Goal: Task Accomplishment & Management: Manage account settings

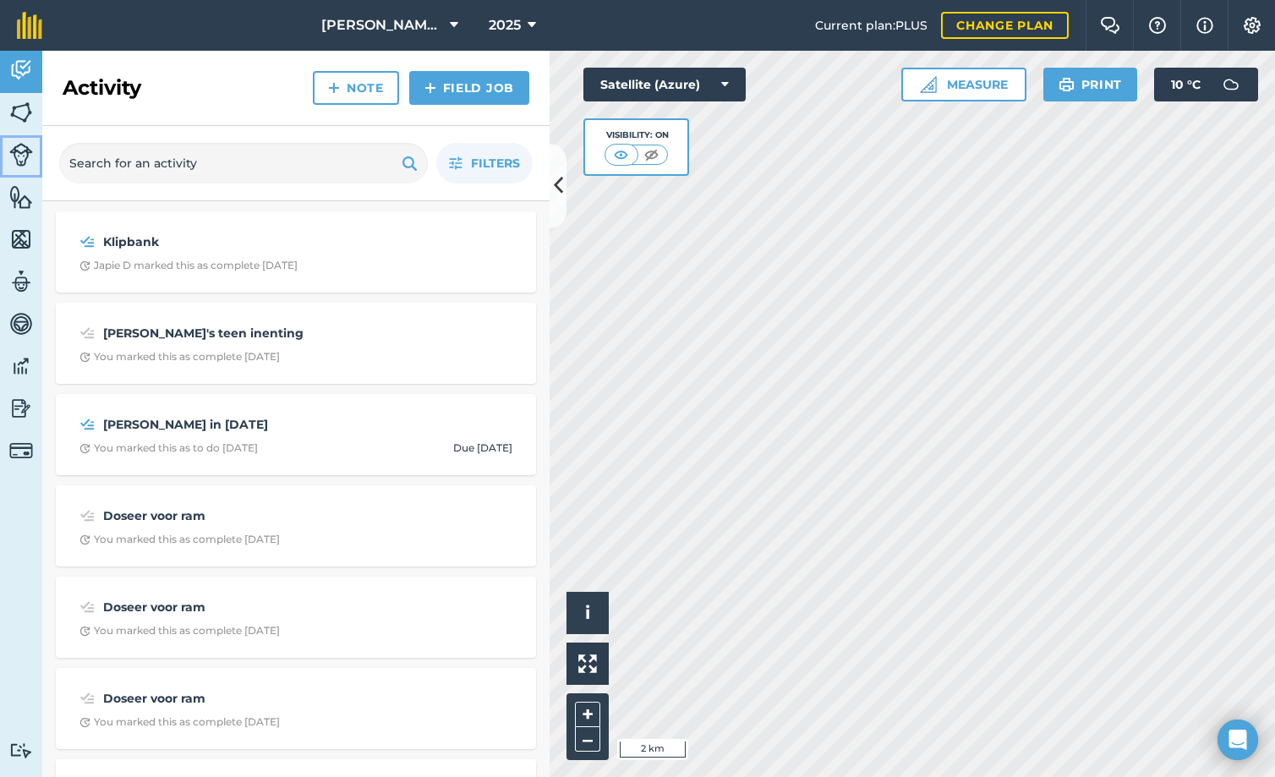
click at [22, 143] on img at bounding box center [21, 155] width 24 height 24
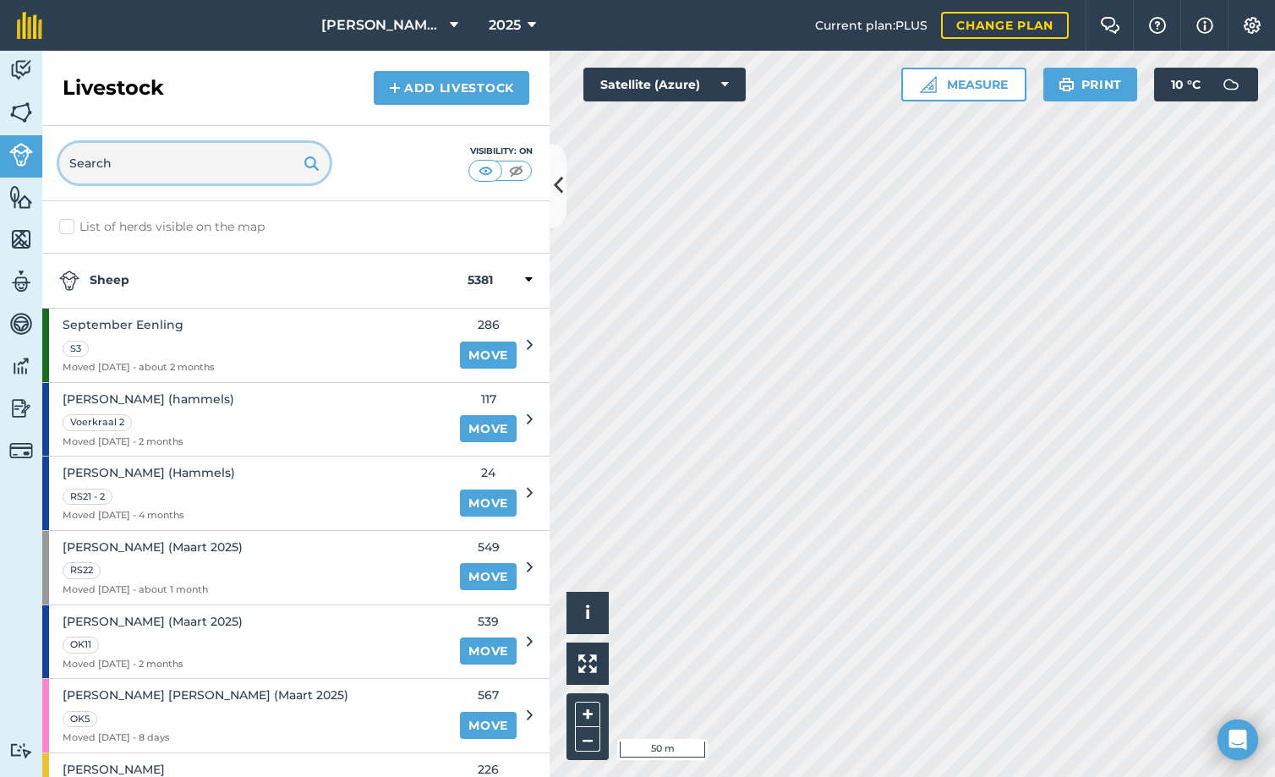
click at [220, 163] on input "text" at bounding box center [194, 163] width 271 height 41
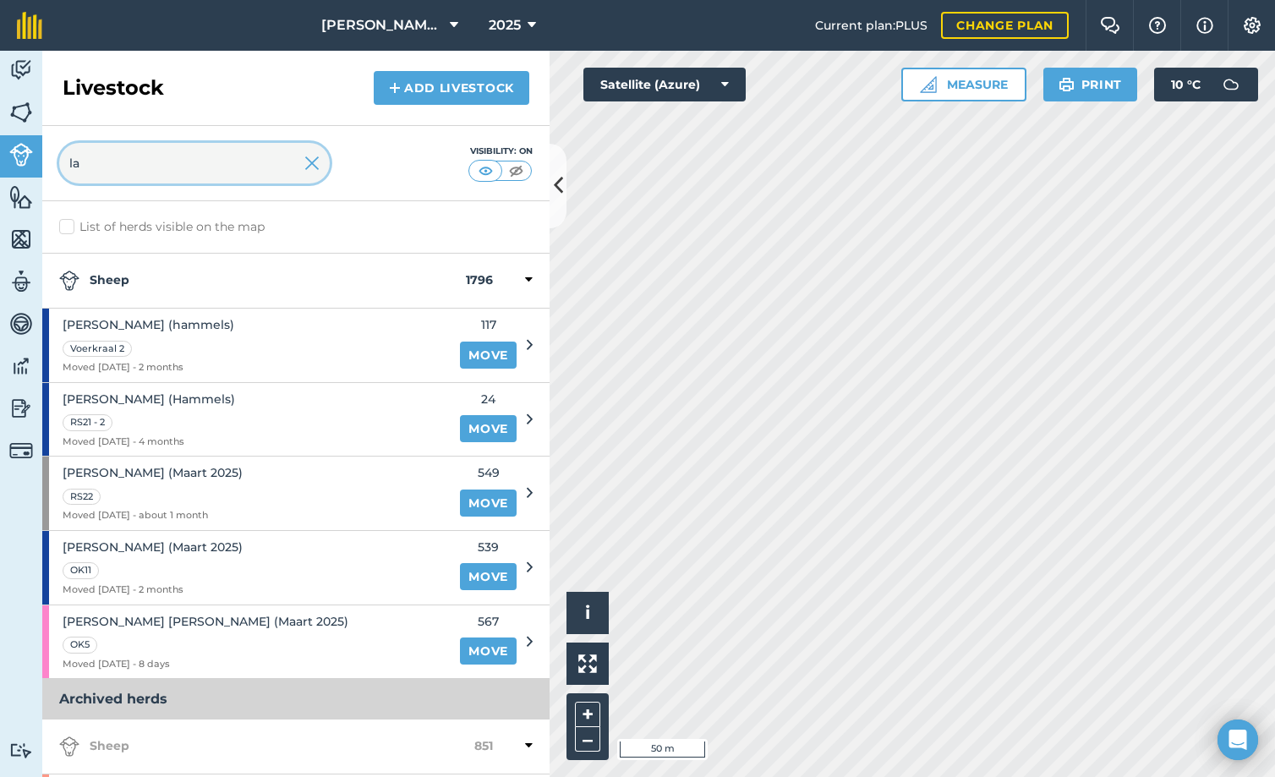
type input "l"
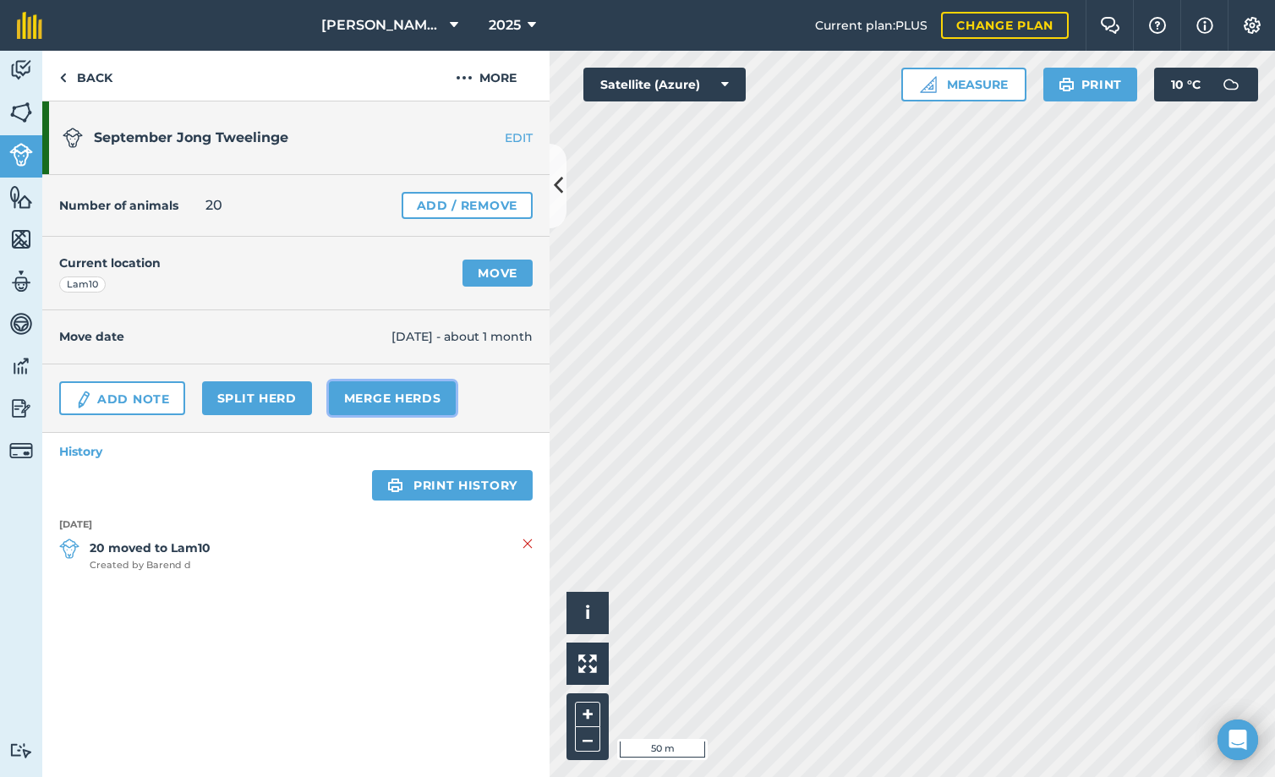
click at [393, 400] on link "Merge Herds" at bounding box center [393, 398] width 128 height 34
click at [405, 399] on link "Merge Herds" at bounding box center [393, 398] width 128 height 34
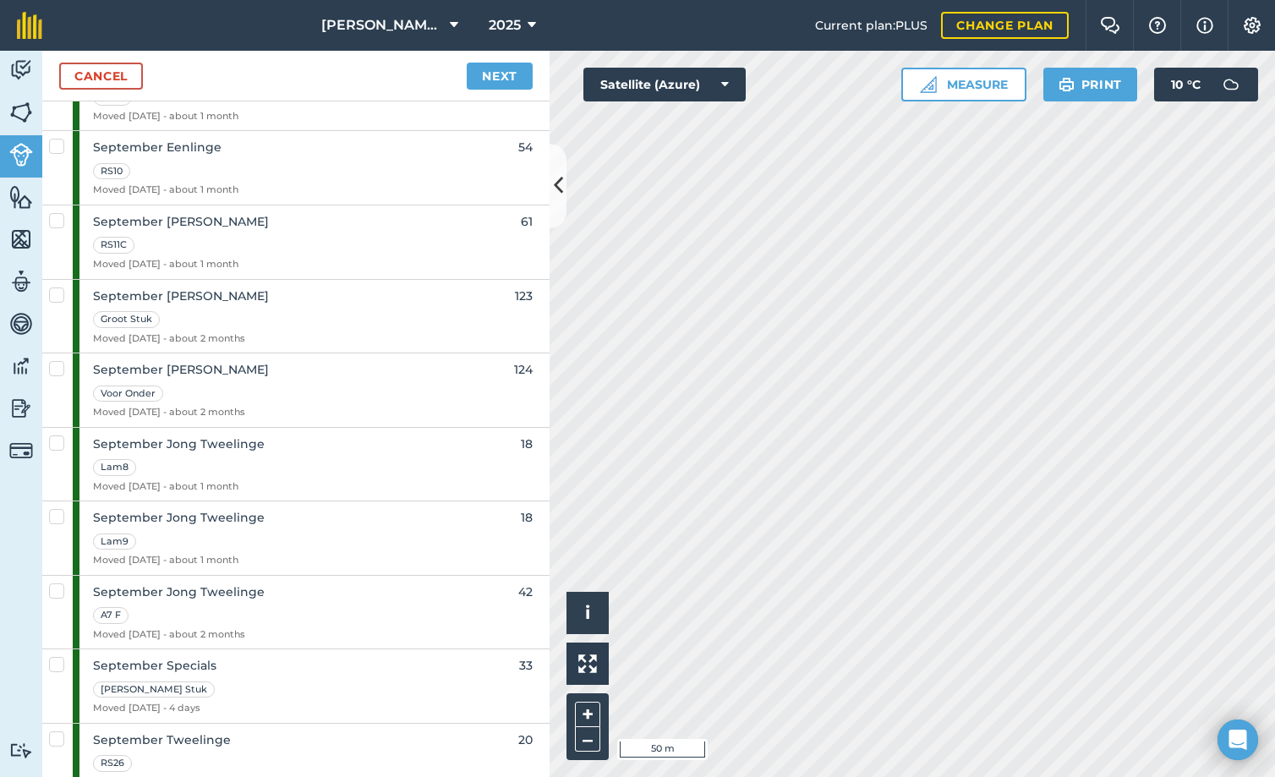
scroll to position [1691, 0]
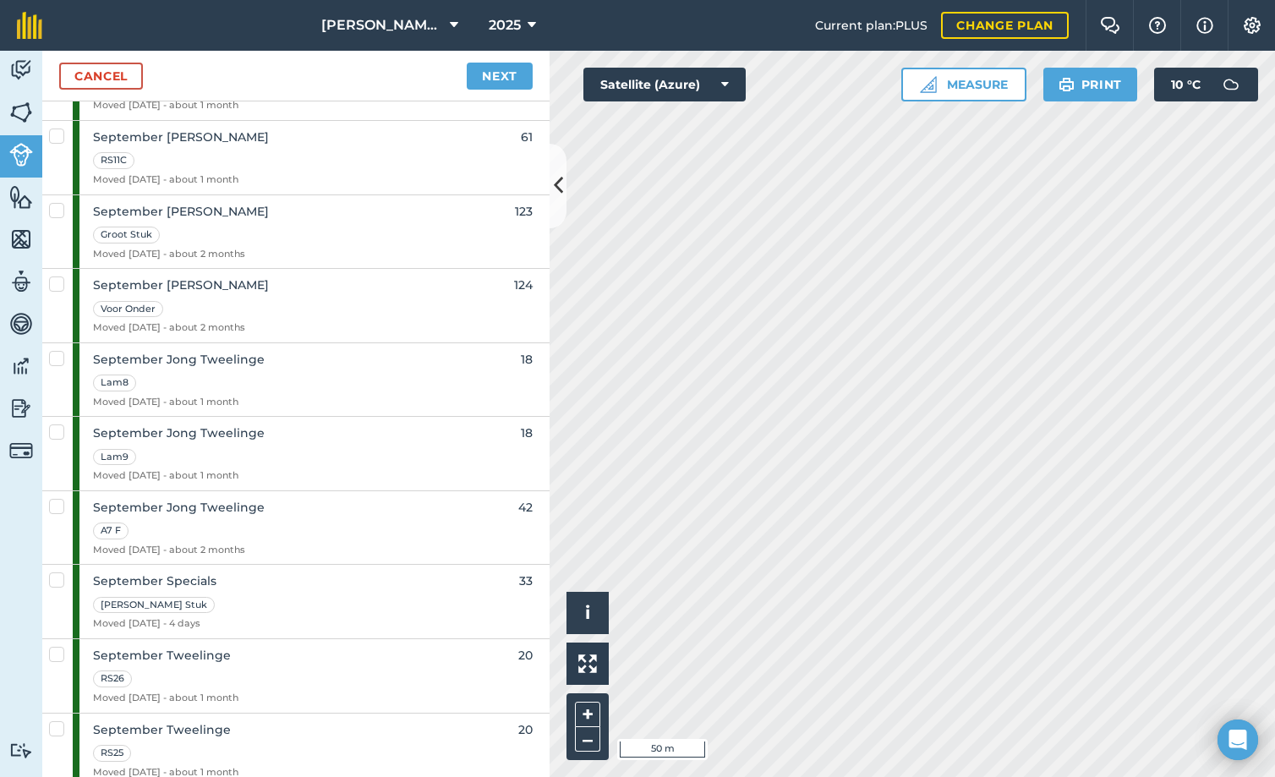
click at [60, 350] on label at bounding box center [59, 350] width 20 height 0
click at [60, 358] on input "checkbox" at bounding box center [54, 355] width 11 height 11
checkbox input "true"
click at [58, 424] on label at bounding box center [59, 424] width 20 height 0
click at [58, 430] on input "checkbox" at bounding box center [54, 429] width 11 height 11
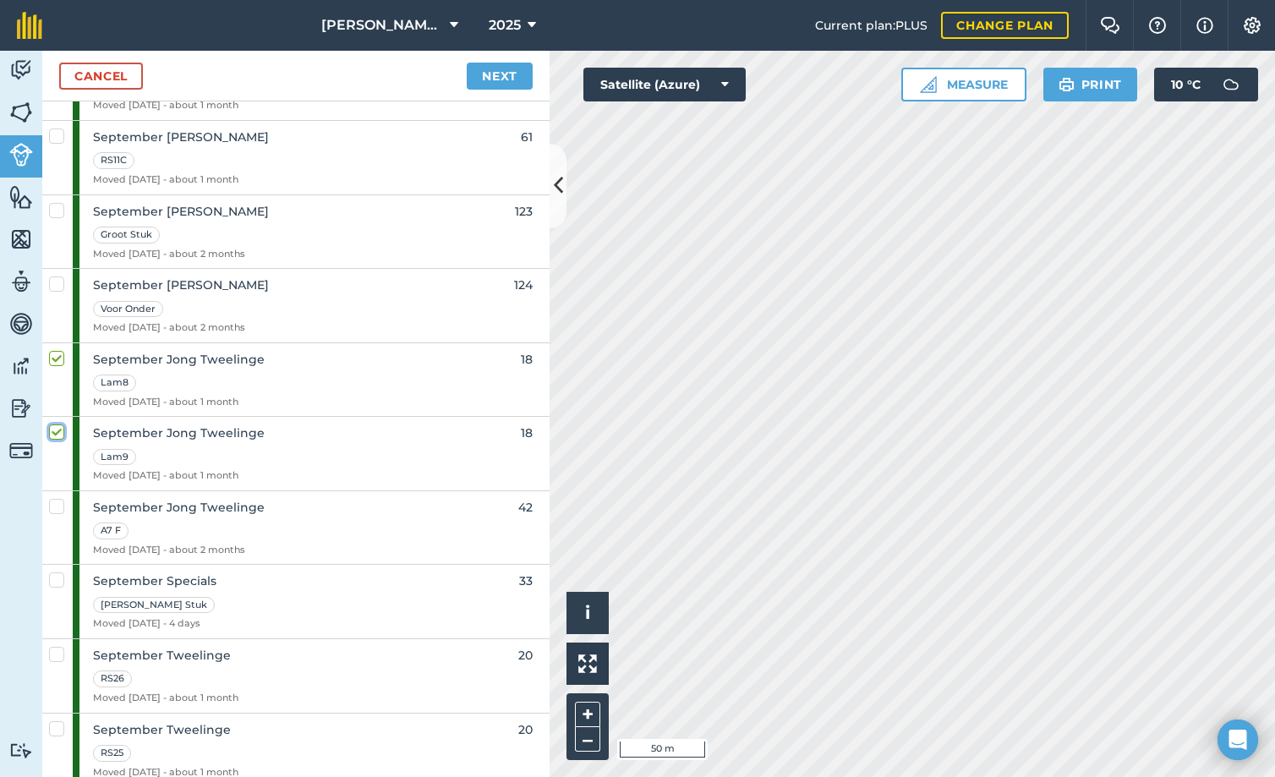
checkbox input "true"
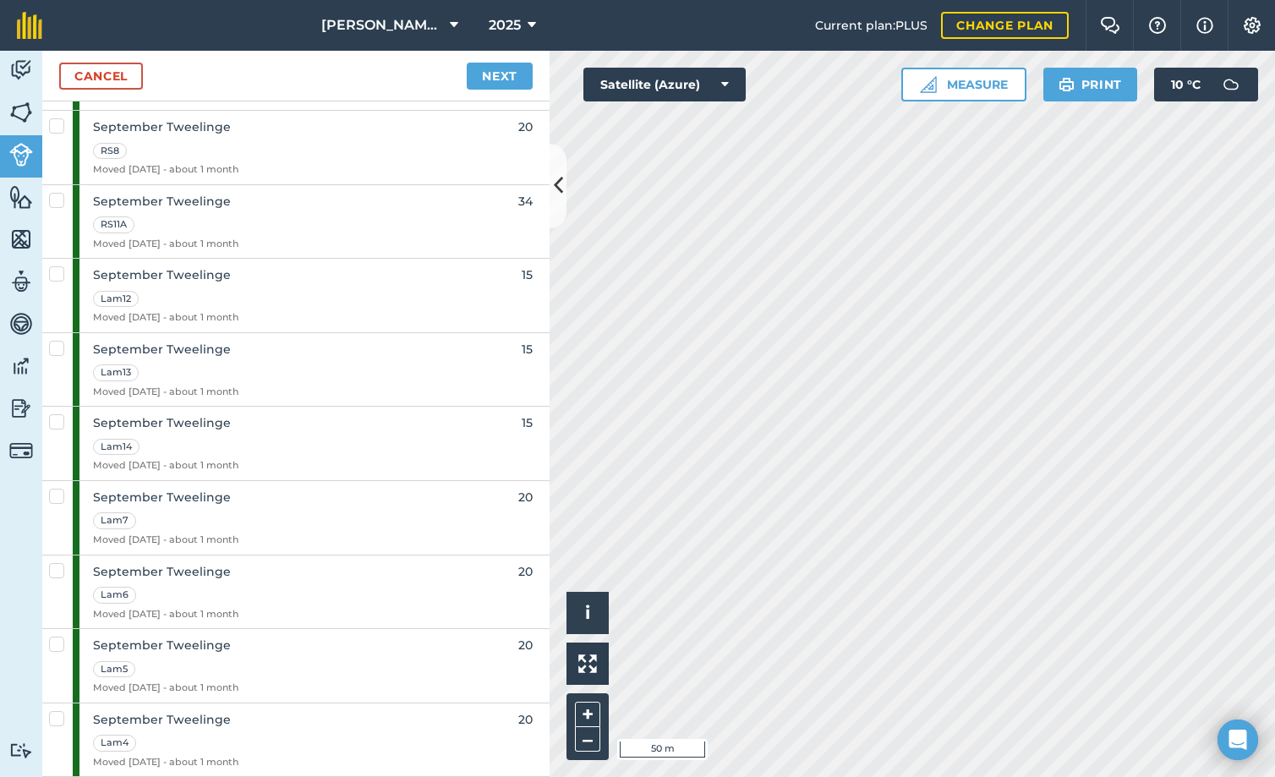
click at [65, 495] on div at bounding box center [57, 518] width 30 height 74
click at [55, 562] on label at bounding box center [59, 562] width 20 height 0
click at [55, 571] on input "checkbox" at bounding box center [54, 567] width 11 height 11
checkbox input "true"
click at [52, 488] on label at bounding box center [59, 488] width 20 height 0
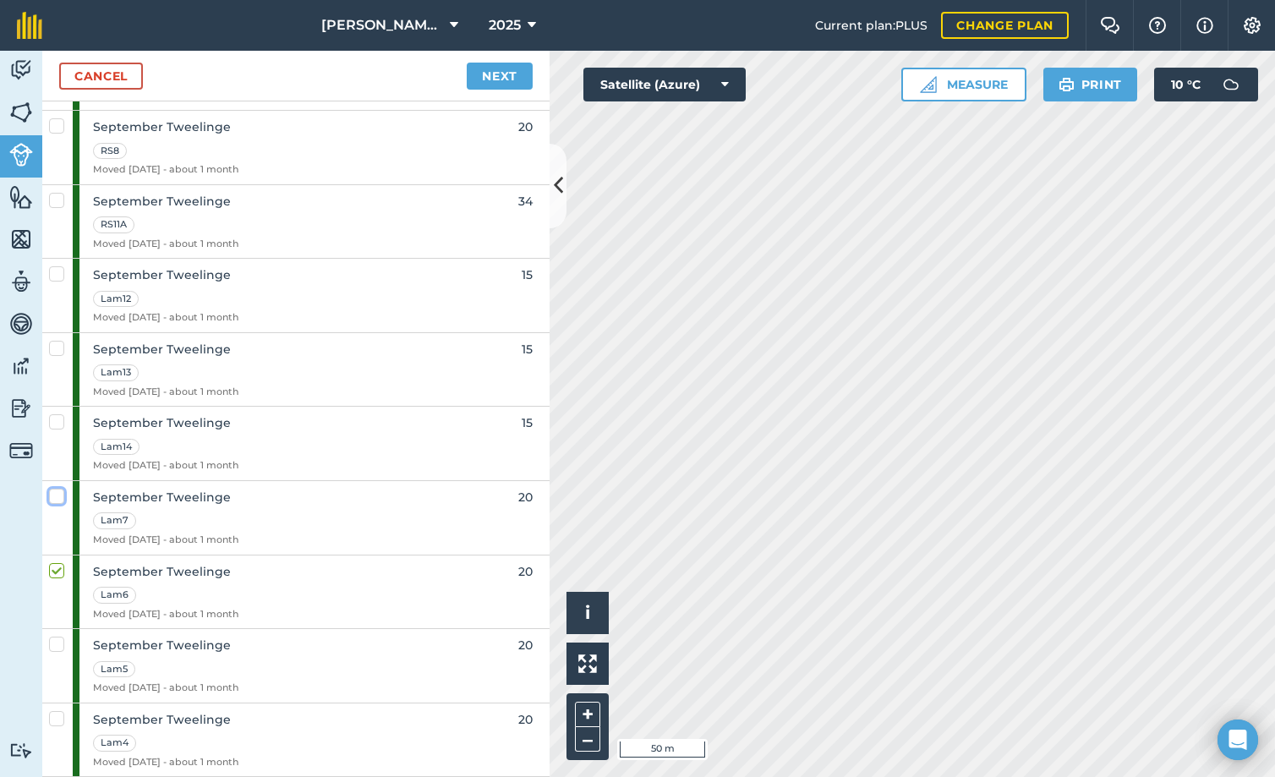
click at [52, 496] on input "checkbox" at bounding box center [54, 493] width 11 height 11
checkbox input "true"
click at [499, 74] on link "Next" at bounding box center [500, 76] width 66 height 27
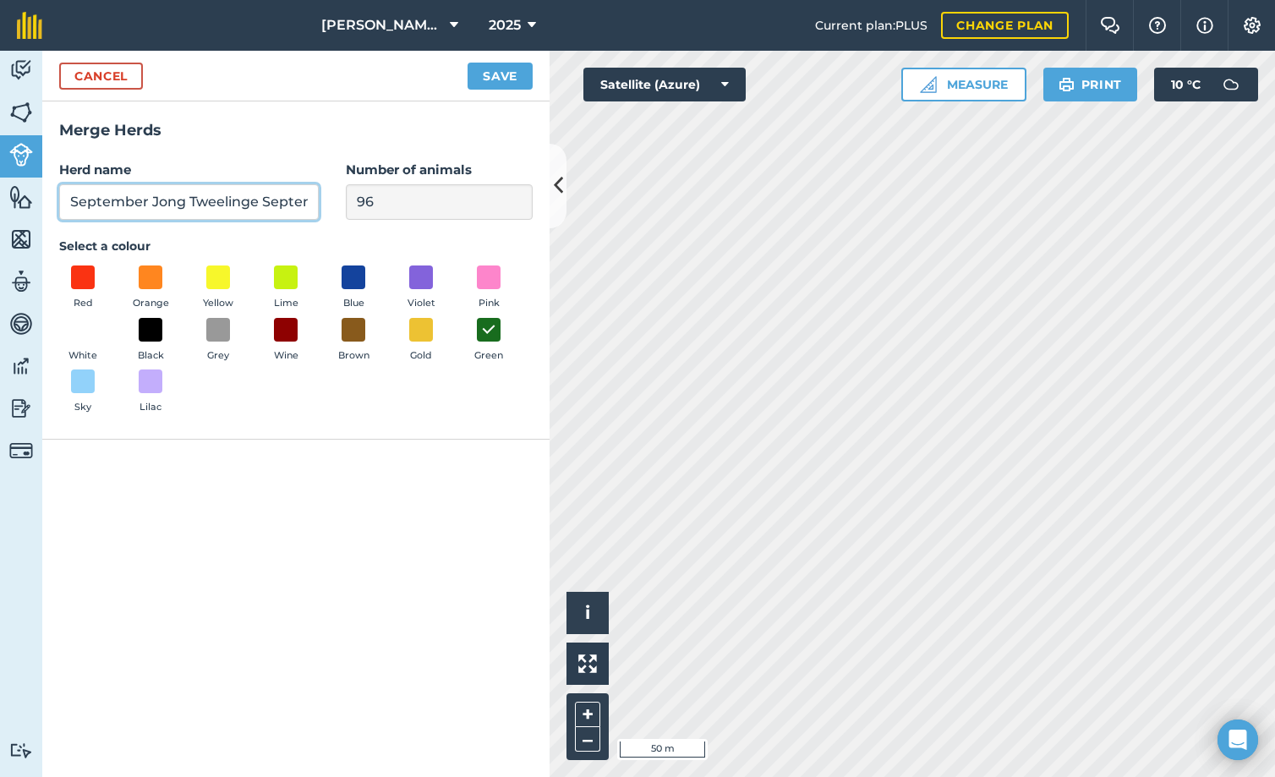
drag, startPoint x: 278, startPoint y: 201, endPoint x: 22, endPoint y: 200, distance: 256.2
click at [22, 200] on div "Activity Fields Livestock Features Maps Team Vehicles Data Reporting Billing Tu…" at bounding box center [637, 414] width 1275 height 726
click at [297, 199] on input "September Jong Tweelinge September Jong Tweelinge September Jong Tweelinge Sept…" at bounding box center [189, 202] width 260 height 36
drag, startPoint x: 306, startPoint y: 201, endPoint x: -41, endPoint y: 204, distance: 346.7
click at [0, 204] on html "De Kock Sandfontein BK 2025 Current plan : PLUS Change plan Farm Chat Help Info…" at bounding box center [637, 388] width 1275 height 777
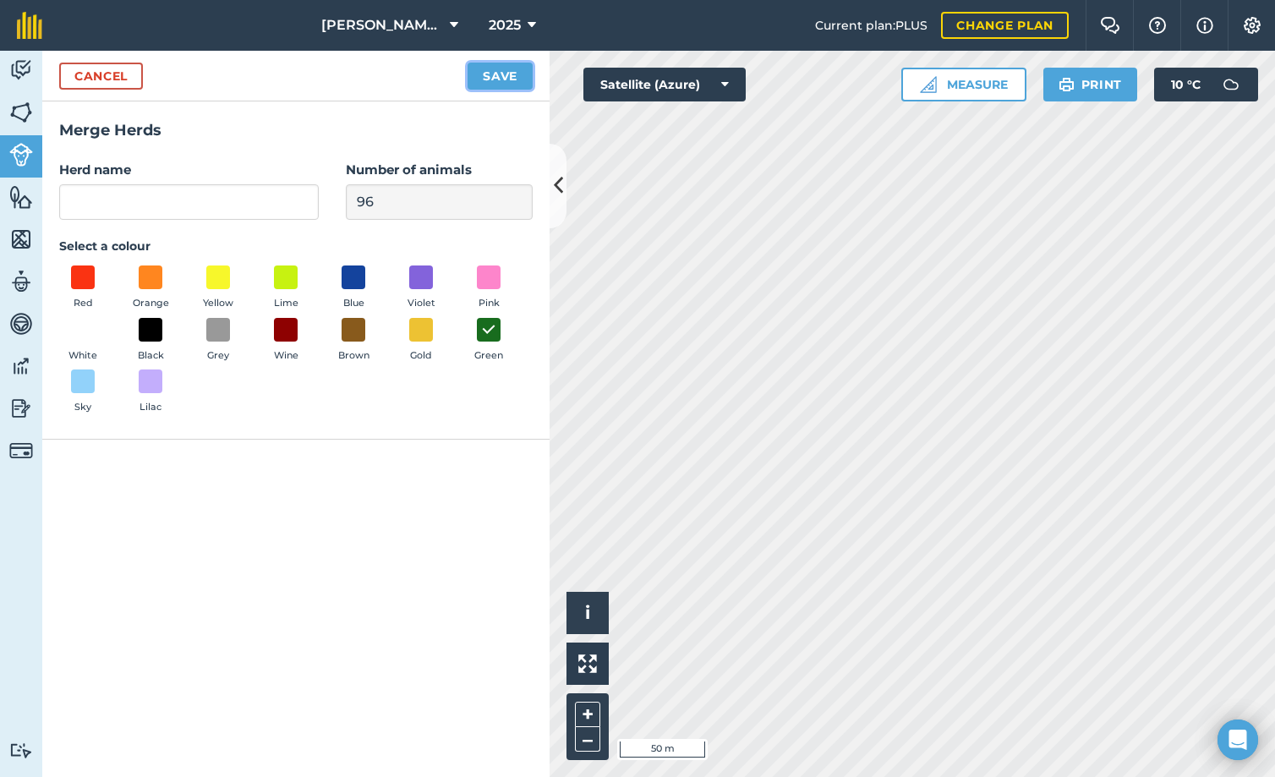
click at [482, 81] on button "Save" at bounding box center [500, 76] width 65 height 27
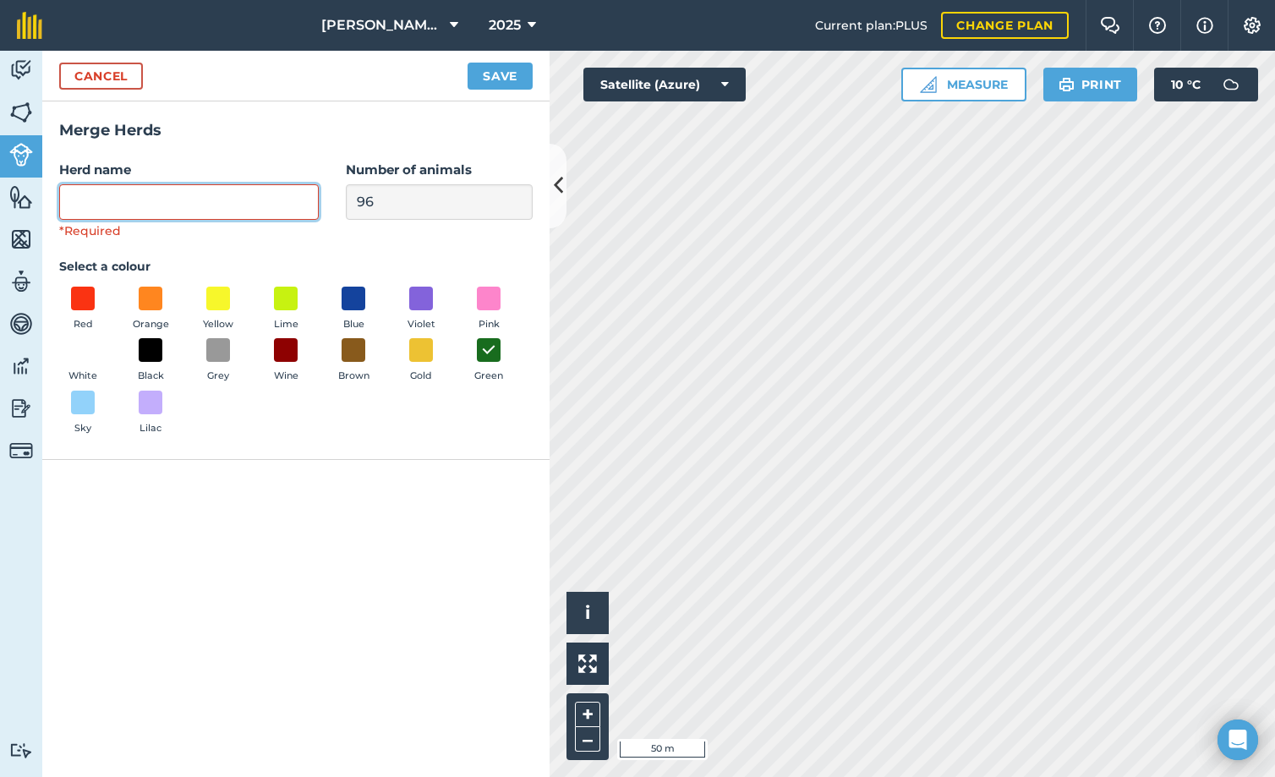
click at [218, 206] on input "Herd name" at bounding box center [189, 202] width 260 height 36
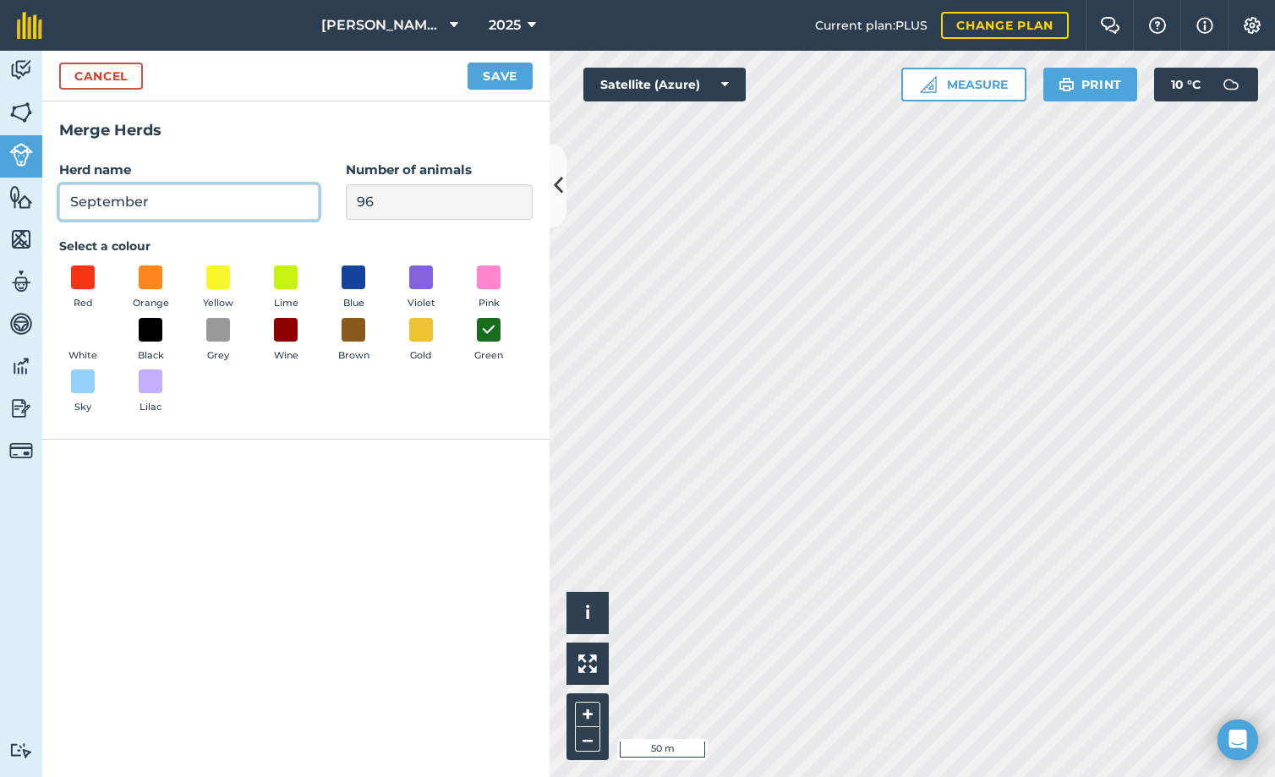
click at [65, 195] on input "September" at bounding box center [189, 202] width 260 height 36
click at [184, 192] on input "RS September" at bounding box center [189, 202] width 260 height 36
type input "RS September Tweelinge"
click at [501, 79] on button "Save" at bounding box center [500, 76] width 65 height 27
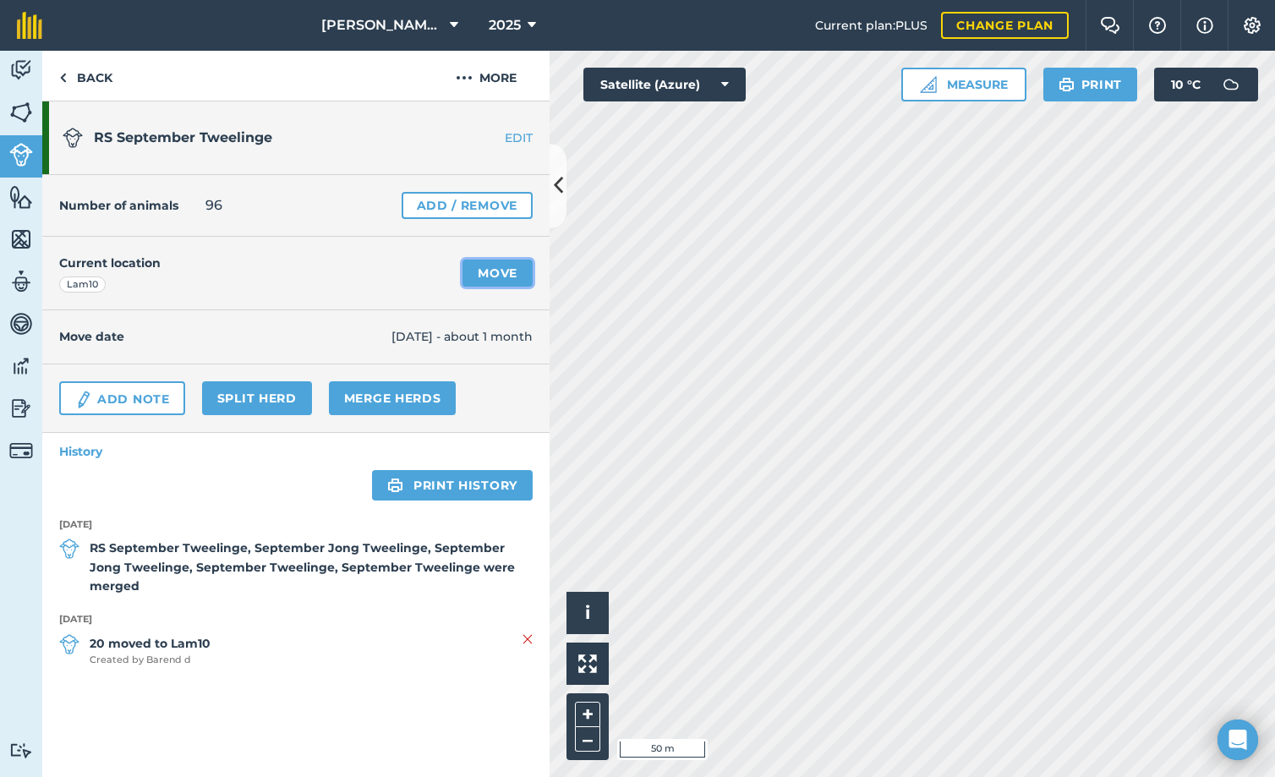
click at [493, 276] on link "Move" at bounding box center [497, 273] width 70 height 27
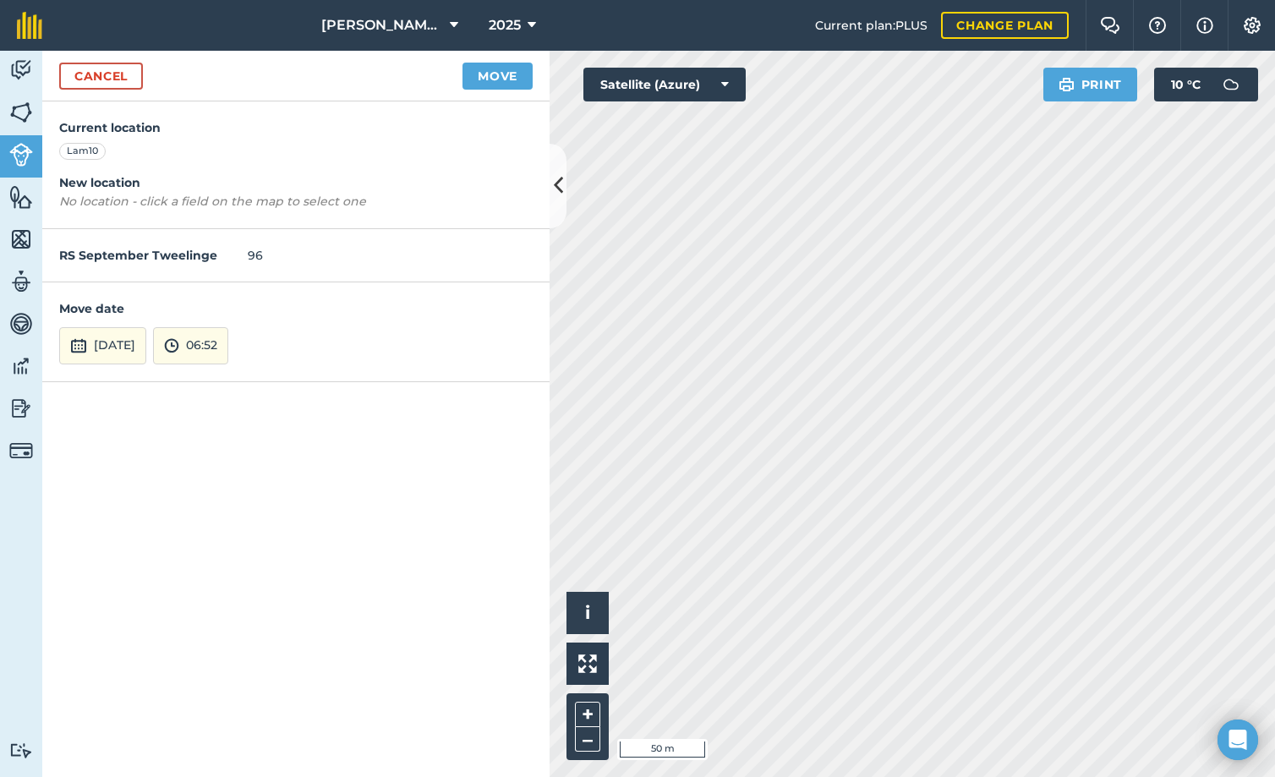
click at [650, 776] on html "De Kock Sandfontein BK 2025 Current plan : PLUS Change plan Farm Chat Help Info…" at bounding box center [637, 388] width 1275 height 777
click at [505, 75] on button "Move" at bounding box center [497, 76] width 70 height 27
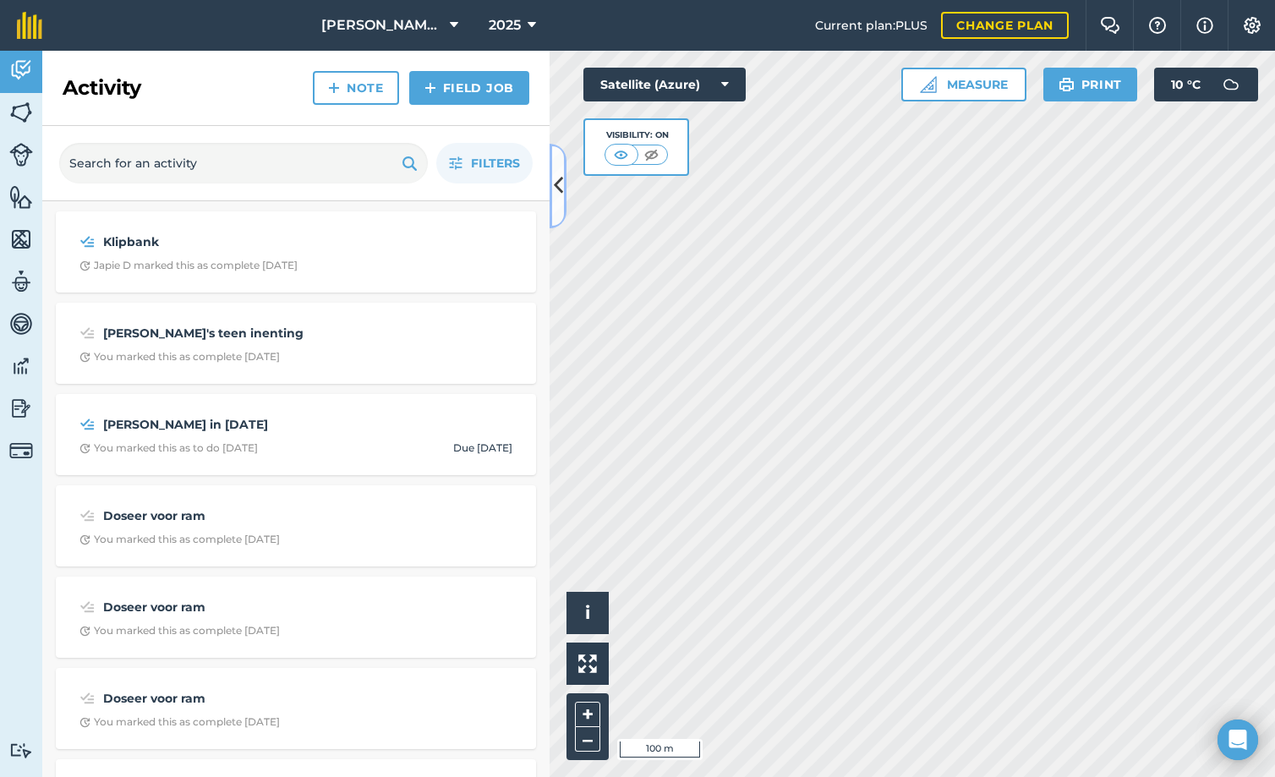
click at [559, 197] on icon at bounding box center [558, 186] width 9 height 30
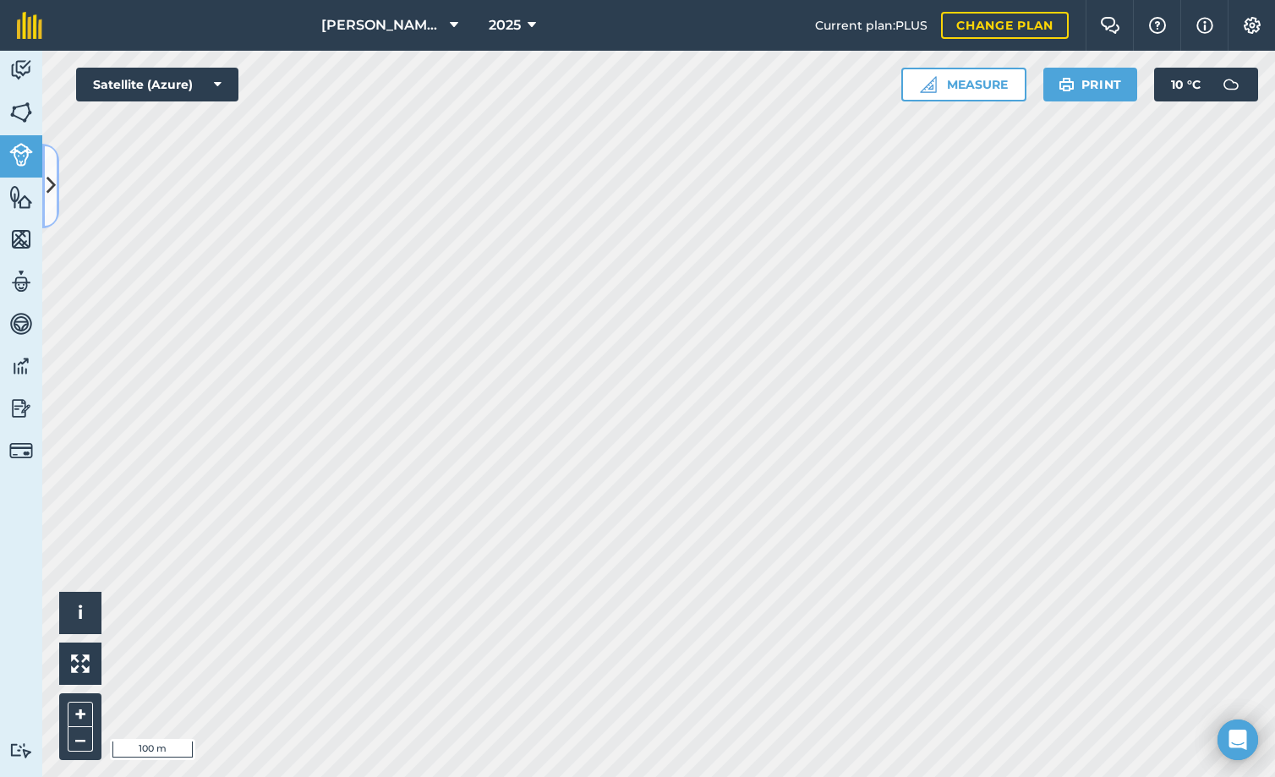
click at [48, 156] on button at bounding box center [50, 186] width 17 height 85
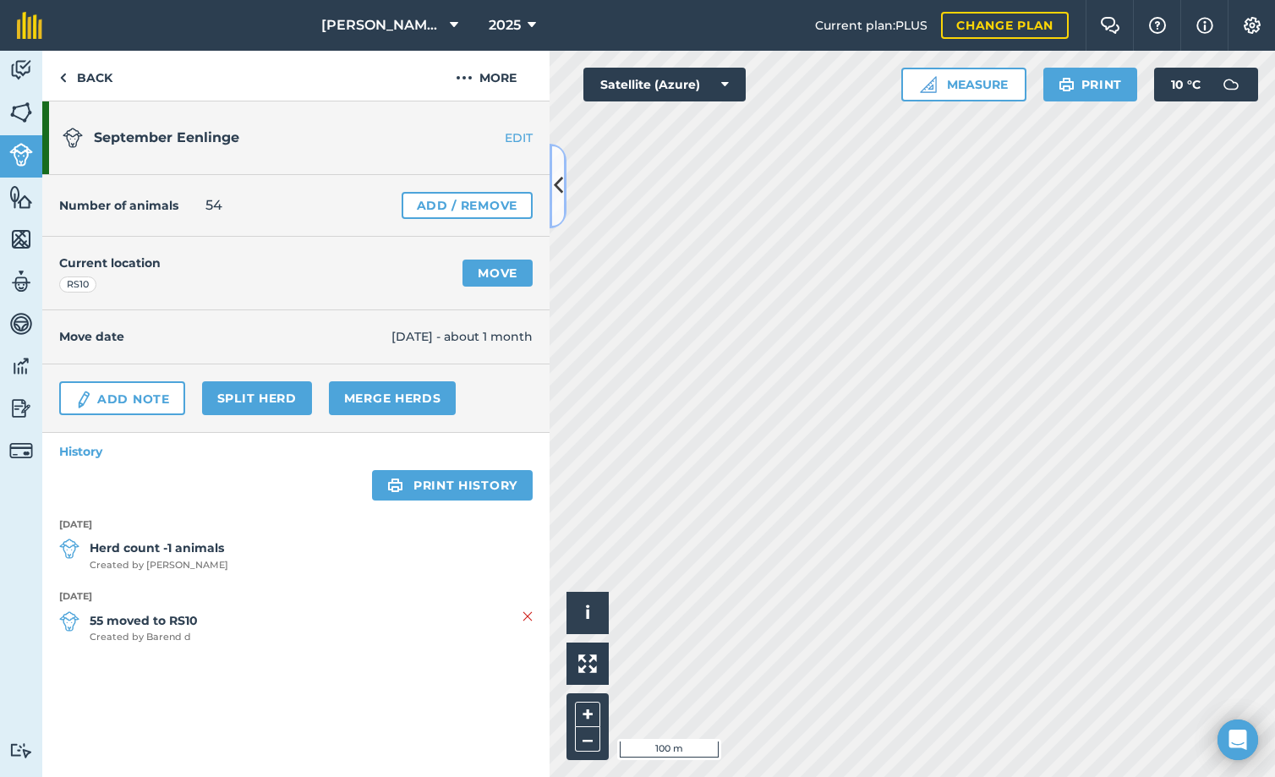
click at [561, 185] on icon at bounding box center [558, 186] width 9 height 30
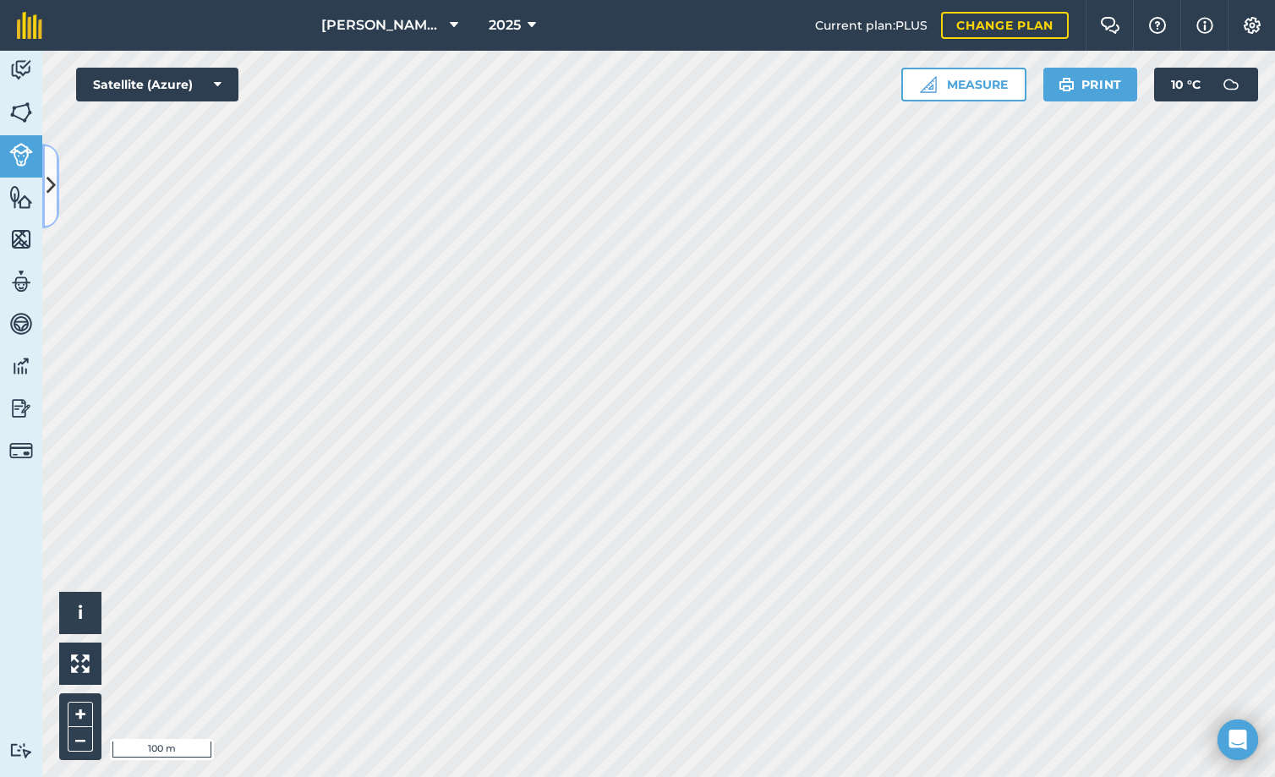
click at [52, 176] on icon at bounding box center [51, 186] width 9 height 30
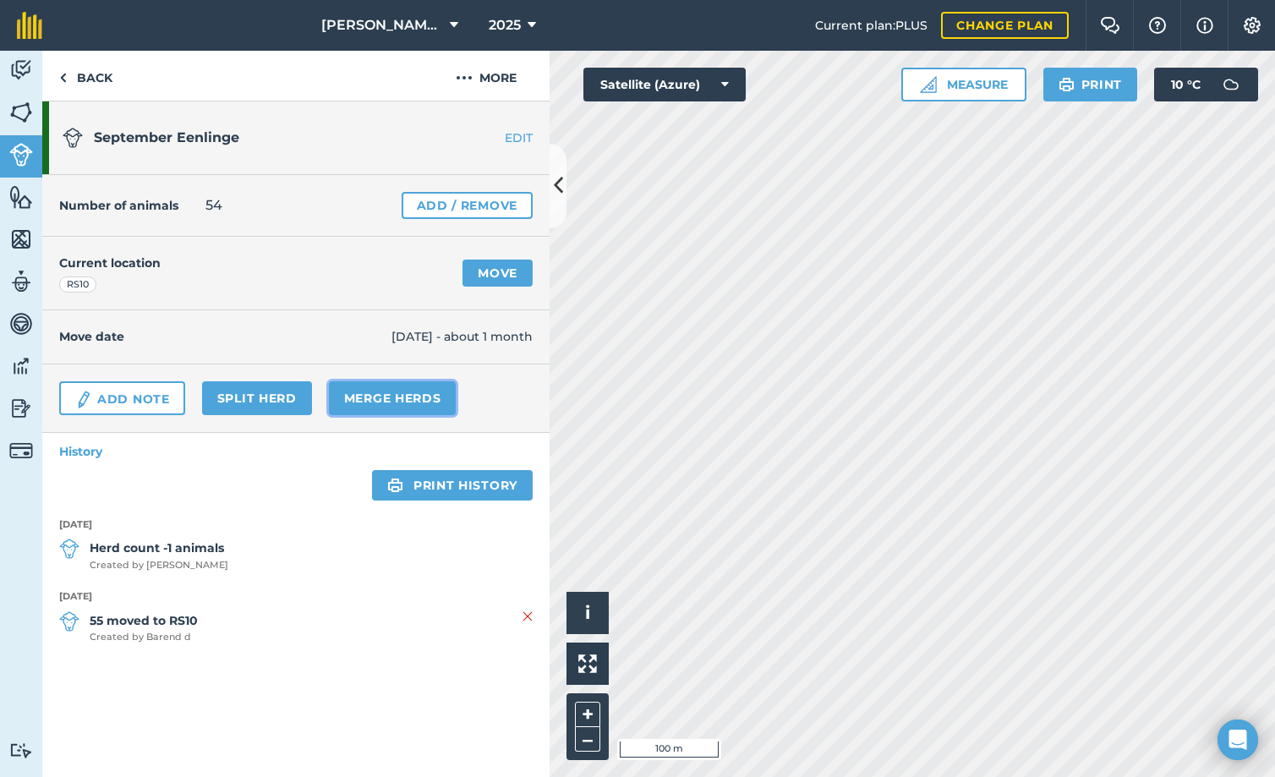
click at [400, 401] on link "Merge Herds" at bounding box center [393, 398] width 128 height 34
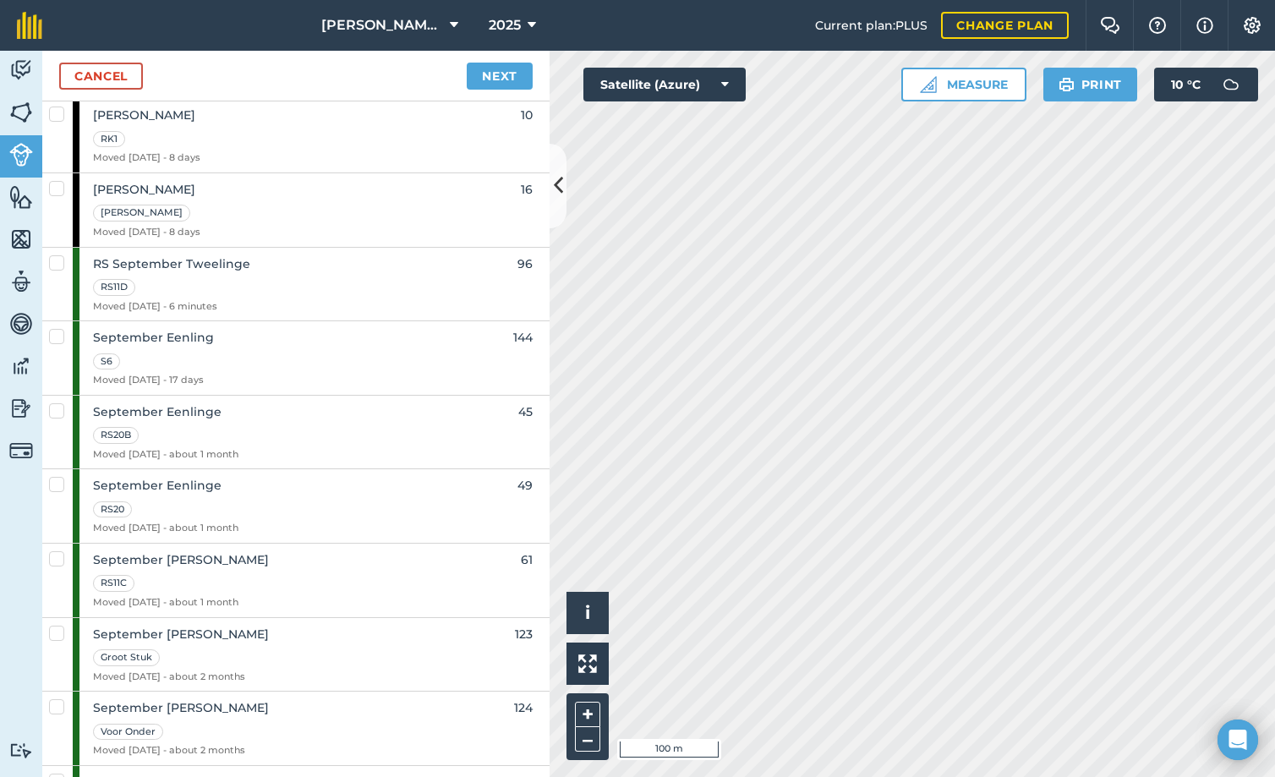
scroll to position [1353, 0]
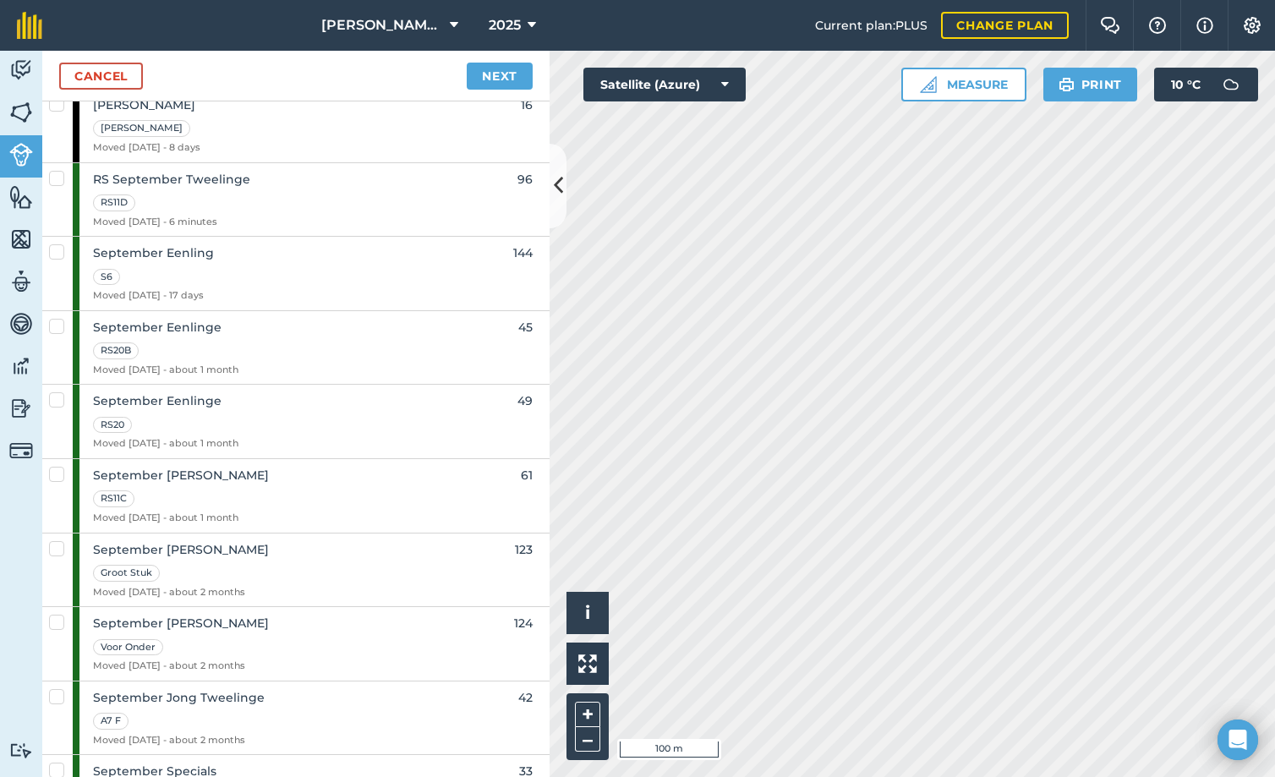
click at [63, 466] on label at bounding box center [59, 466] width 20 height 0
click at [60, 476] on input "checkbox" at bounding box center [54, 471] width 11 height 11
checkbox input "true"
click at [489, 73] on link "Next" at bounding box center [500, 76] width 66 height 27
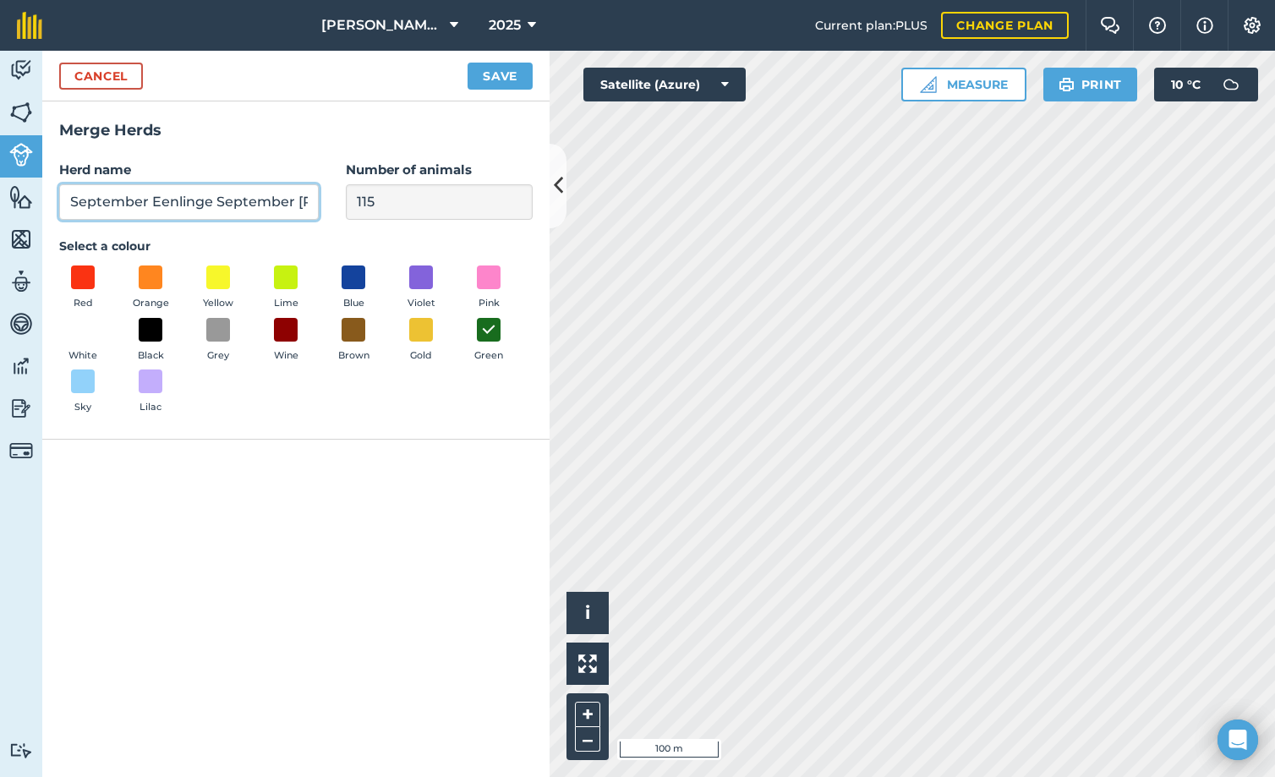
scroll to position [0, 11]
drag, startPoint x: 305, startPoint y: 202, endPoint x: 250, endPoint y: 199, distance: 55.1
click at [250, 199] on input "September Eenlinge September [PERSON_NAME]" at bounding box center [189, 202] width 260 height 36
click at [527, 194] on div "Herd name September Eenlinge September [PERSON_NAME] Number of animals 115" at bounding box center [295, 190] width 473 height 60
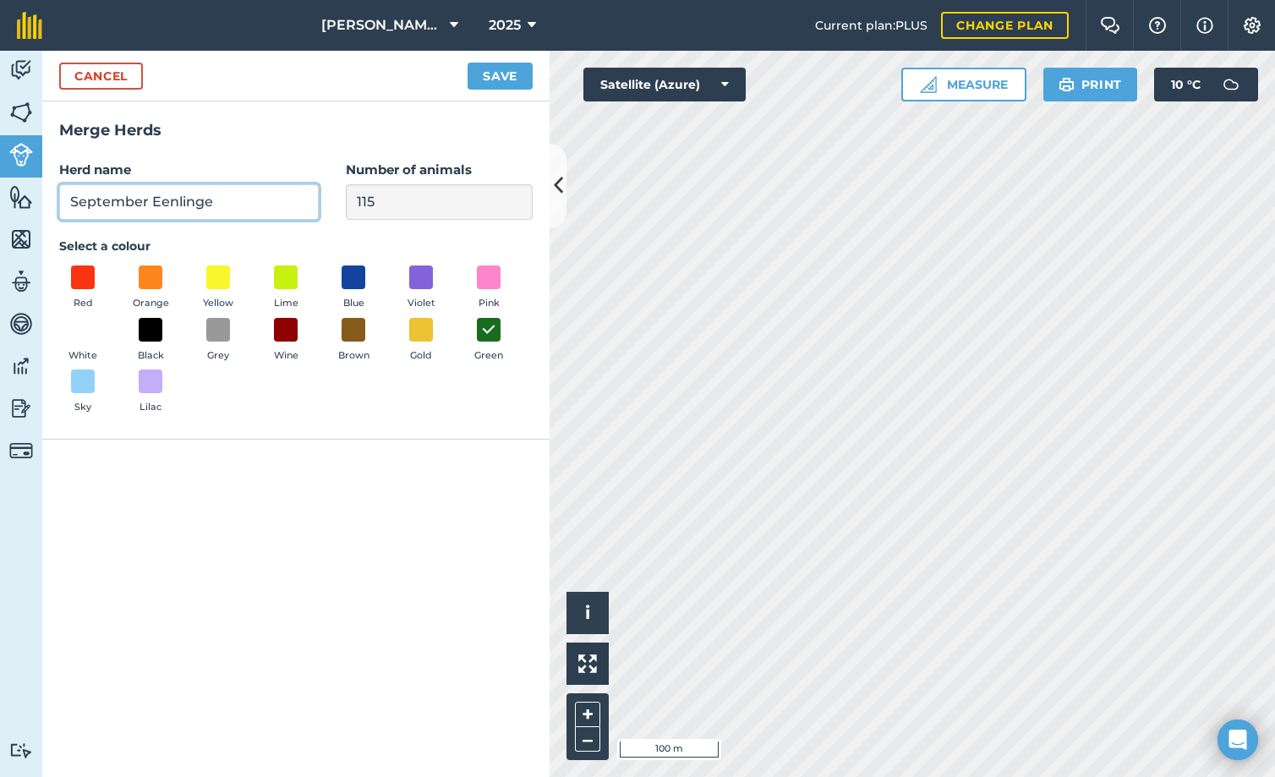
scroll to position [0, 0]
type input "September Eenlinge"
click at [512, 77] on button "Save" at bounding box center [500, 76] width 65 height 27
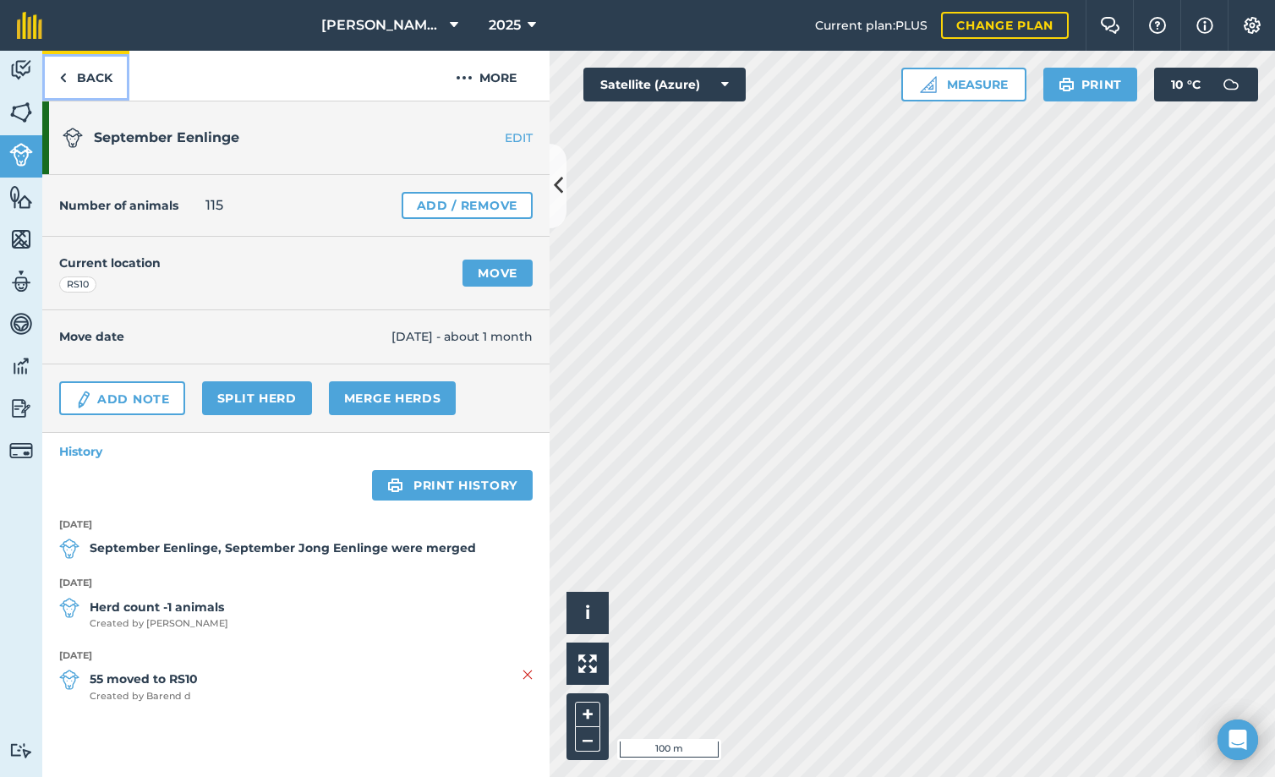
click at [74, 69] on link "Back" at bounding box center [85, 76] width 87 height 50
click at [85, 73] on link "Back" at bounding box center [85, 76] width 87 height 50
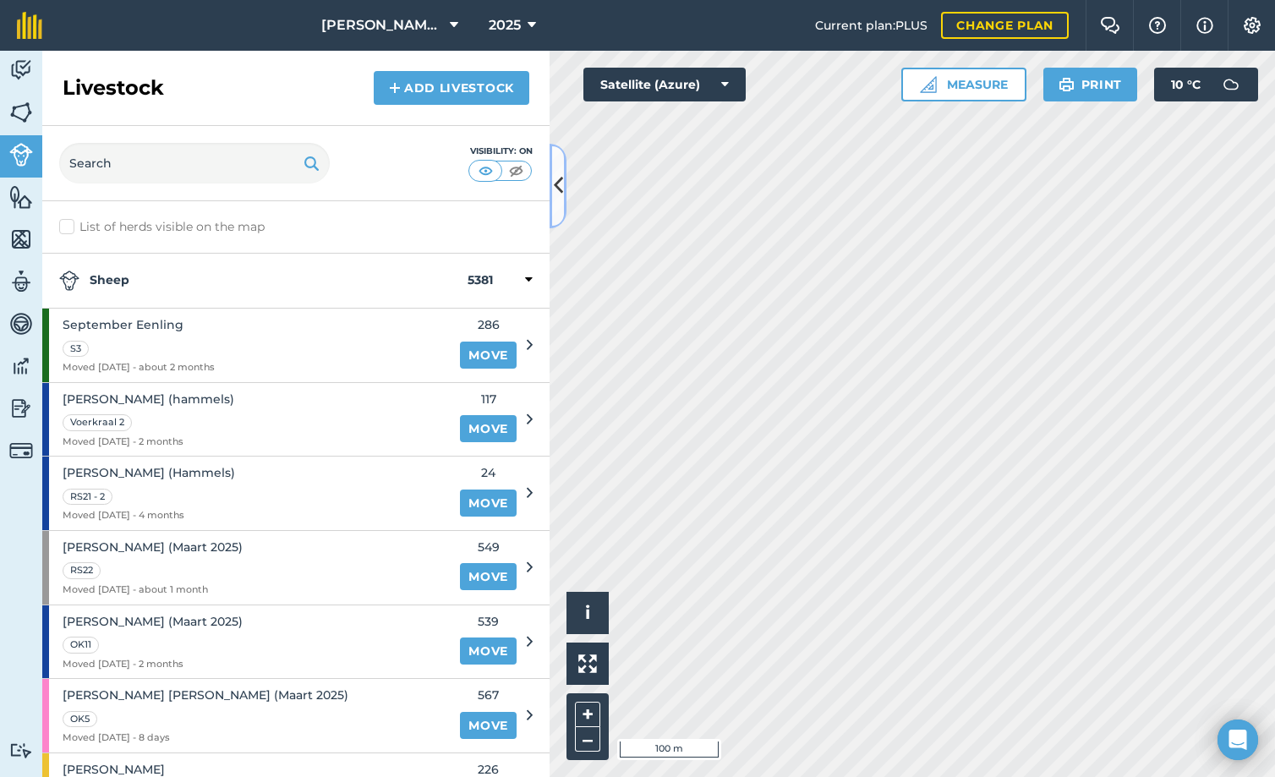
click at [561, 164] on button at bounding box center [558, 186] width 17 height 85
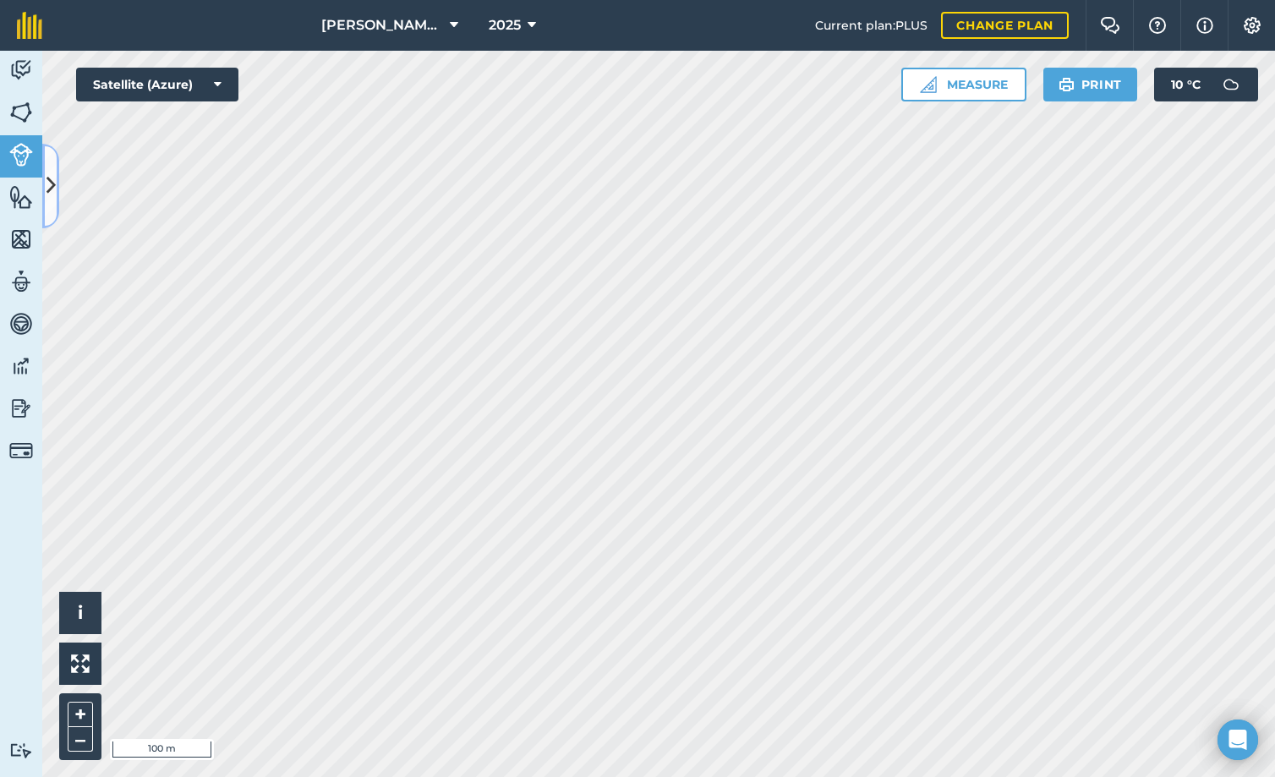
click at [52, 180] on icon at bounding box center [51, 186] width 9 height 30
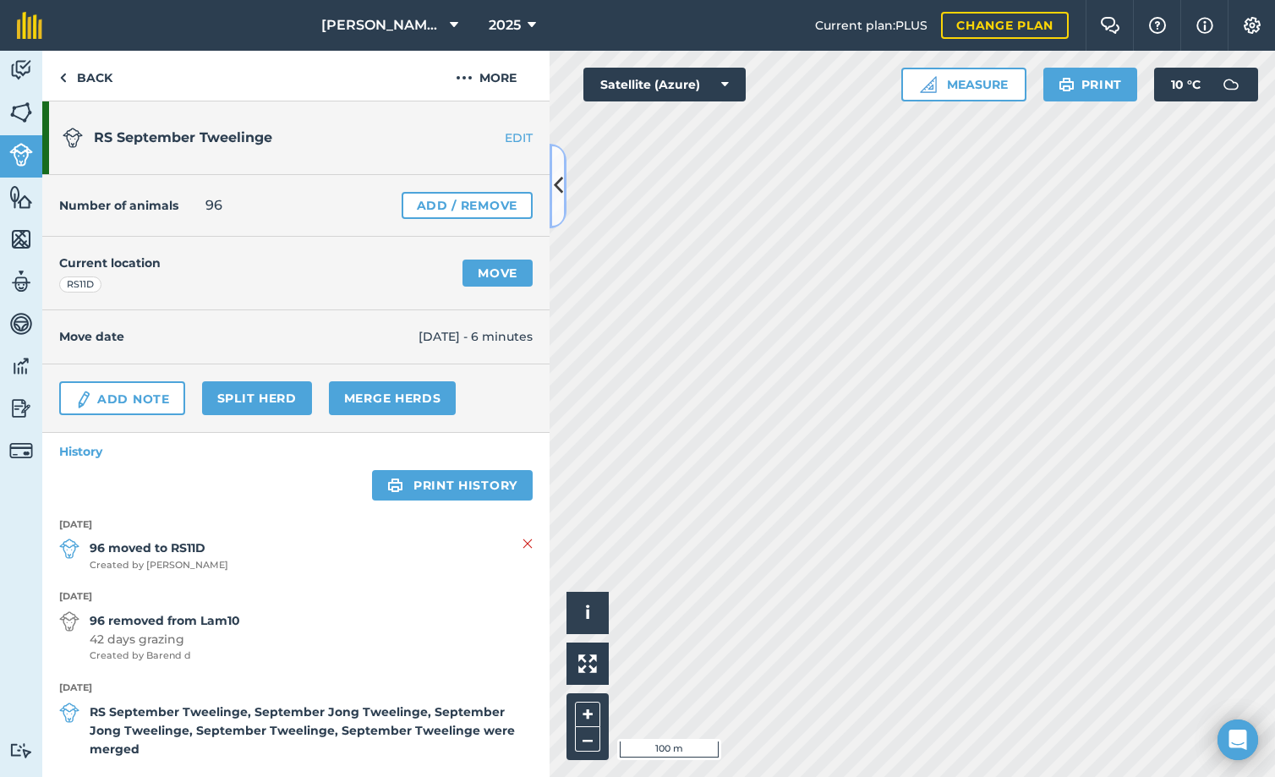
click at [558, 195] on icon at bounding box center [558, 186] width 9 height 30
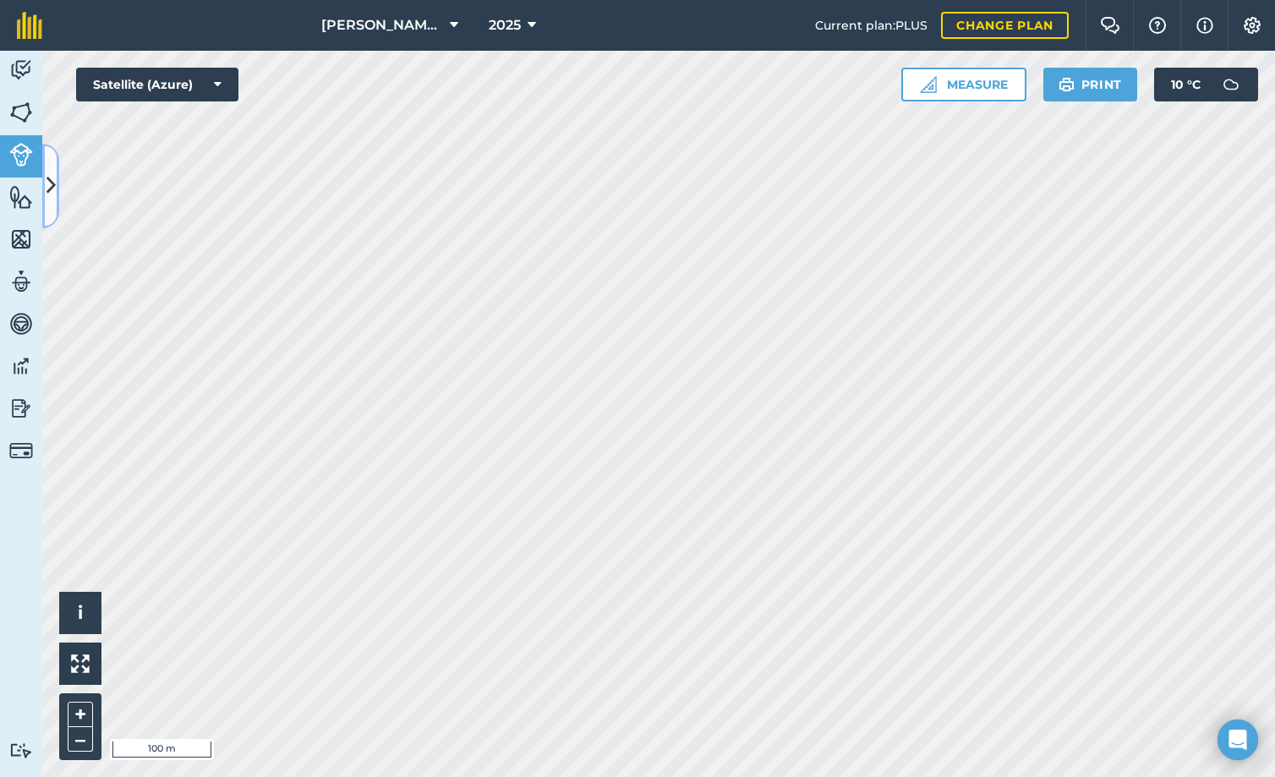
click at [49, 178] on icon at bounding box center [51, 186] width 9 height 30
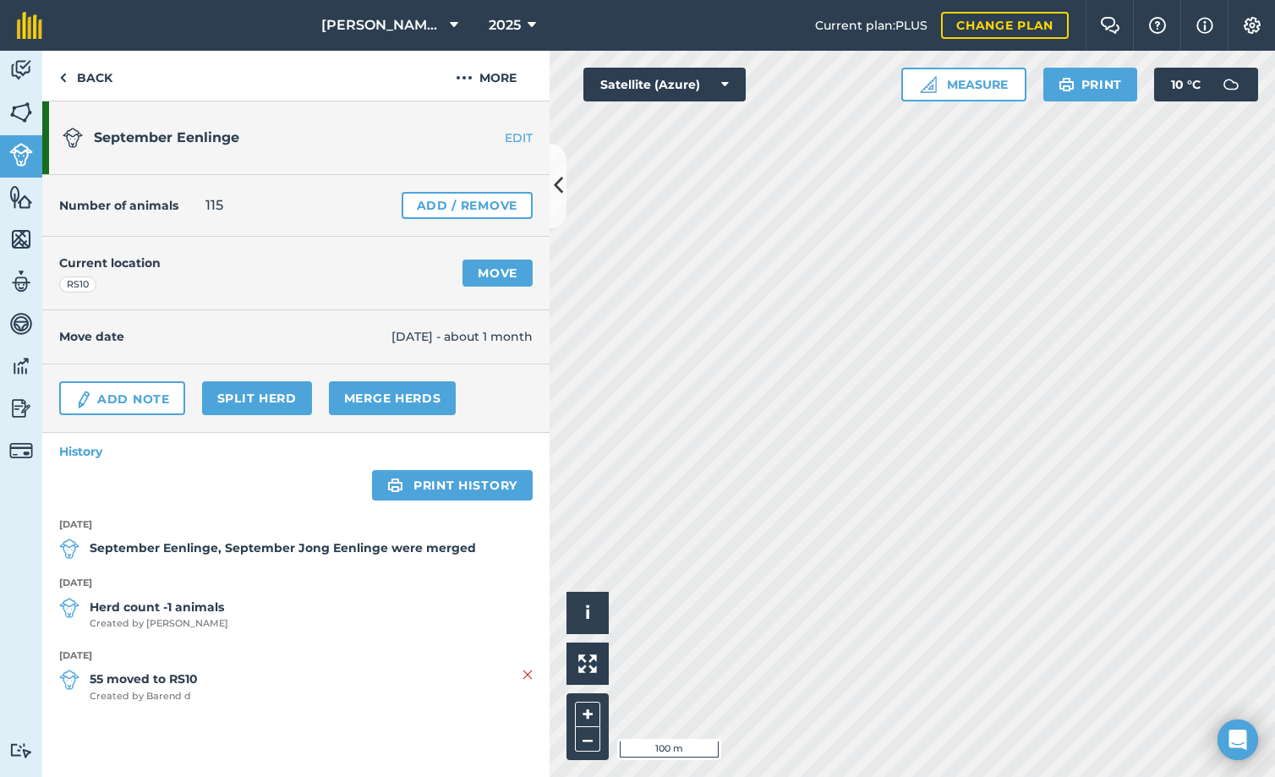
click at [520, 149] on div "September Eenlinge EDIT" at bounding box center [295, 138] width 507 height 74
click at [519, 137] on link "EDIT" at bounding box center [496, 137] width 107 height 17
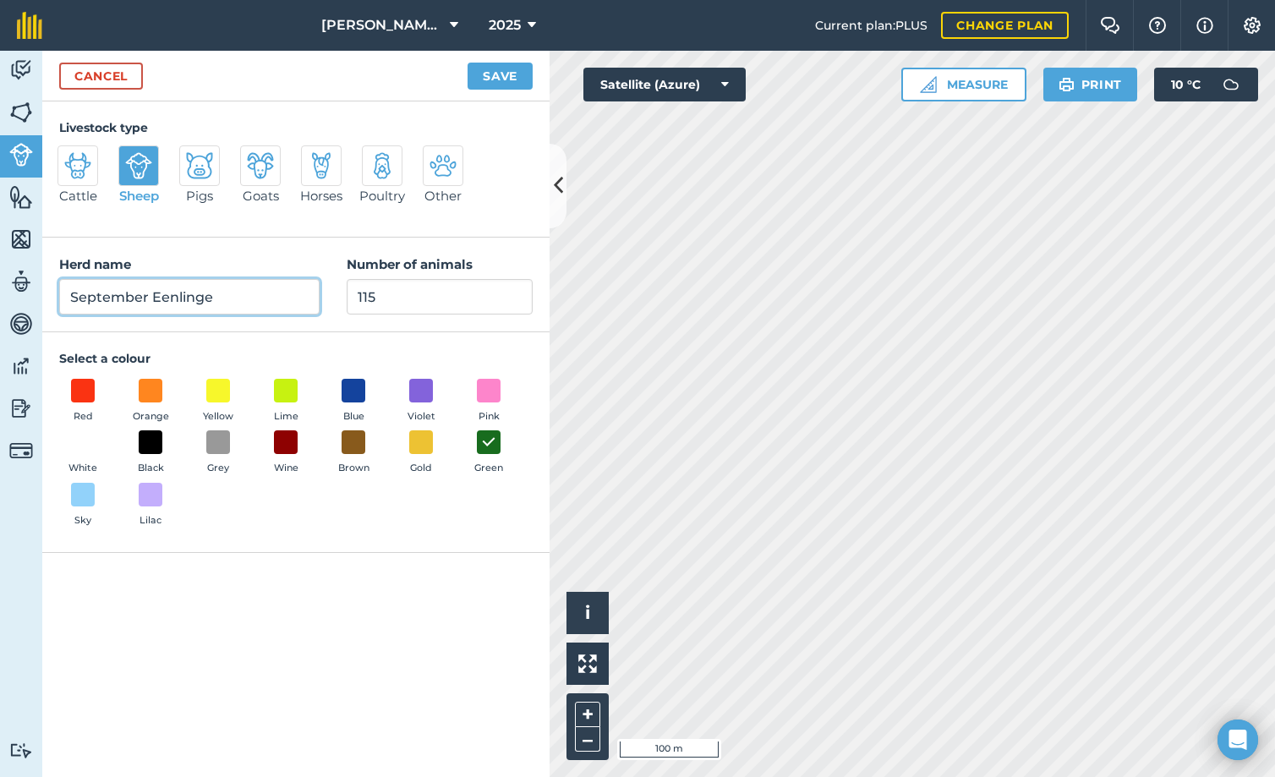
click at [69, 296] on input "September Eenlinge" at bounding box center [189, 297] width 260 height 36
type input "RS September Eenlinge"
click at [493, 73] on button "Save" at bounding box center [500, 76] width 65 height 27
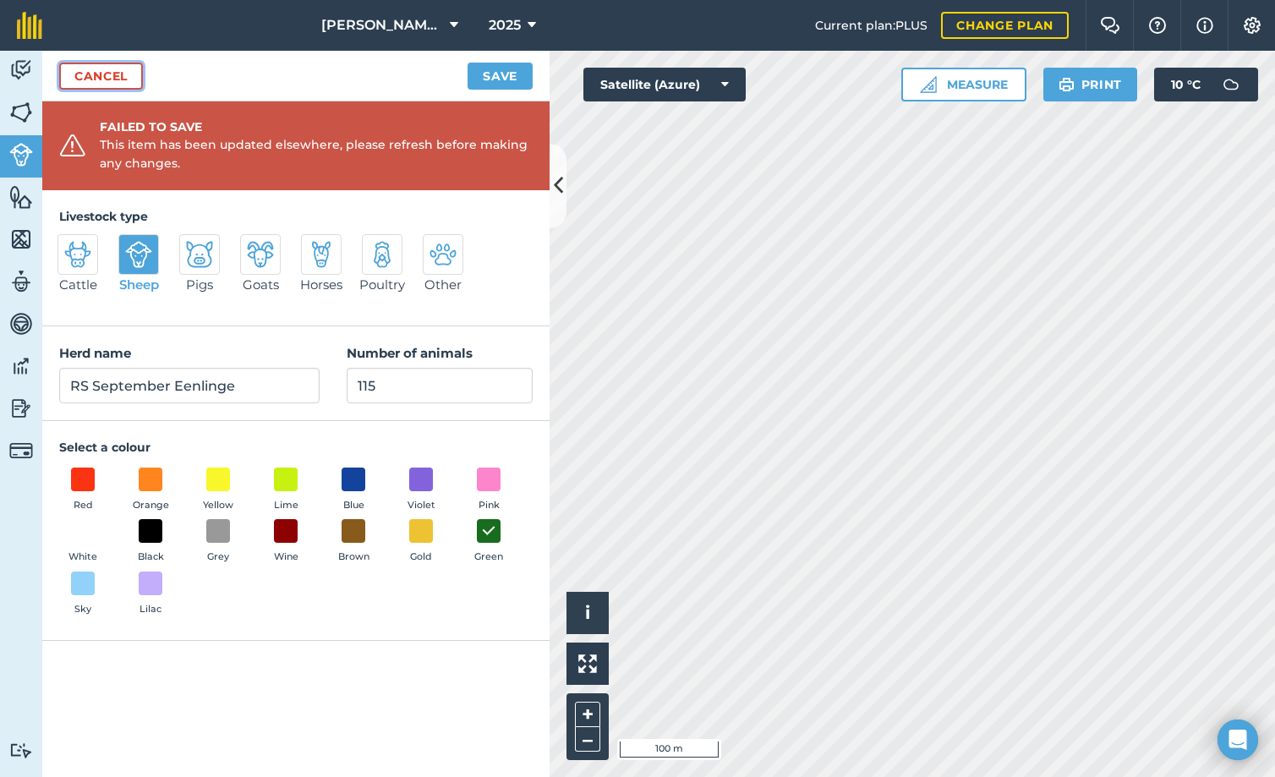
click at [107, 74] on link "Cancel" at bounding box center [101, 76] width 84 height 27
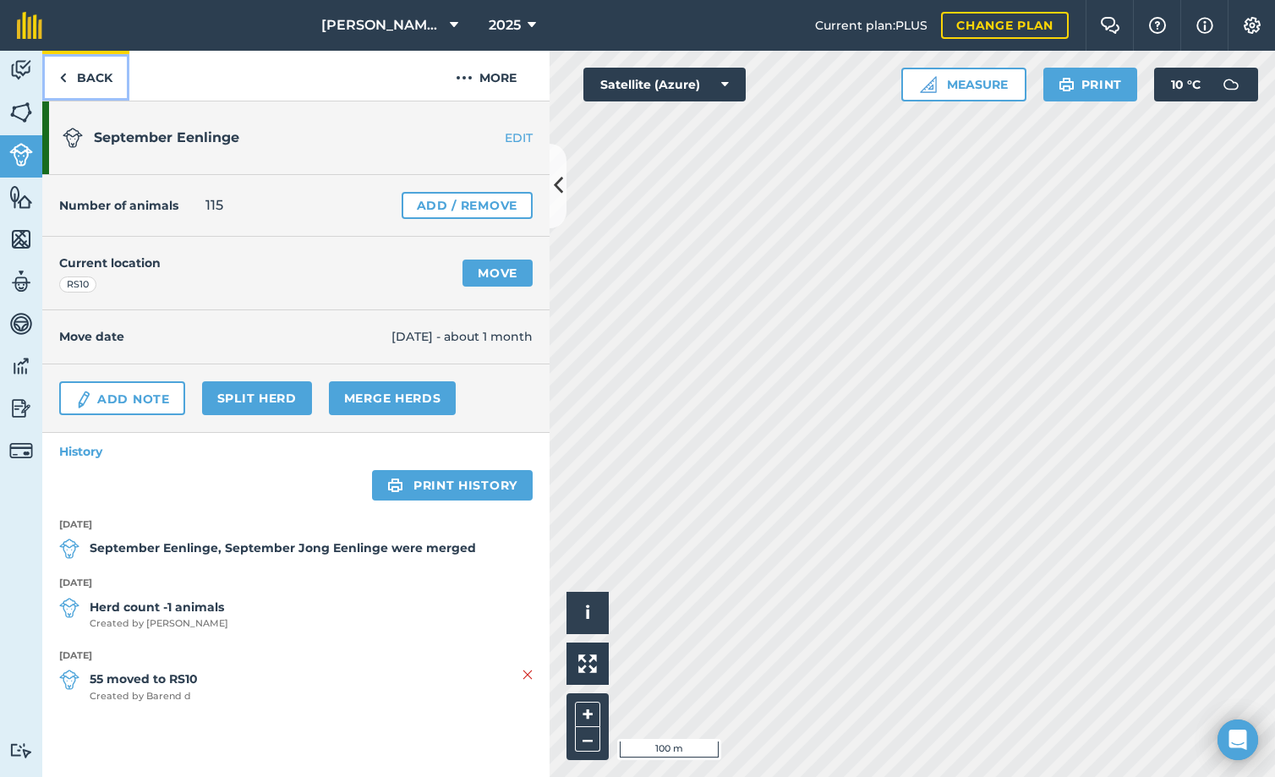
click at [74, 78] on link "Back" at bounding box center [85, 76] width 87 height 50
click at [80, 82] on link "Back" at bounding box center [85, 76] width 87 height 50
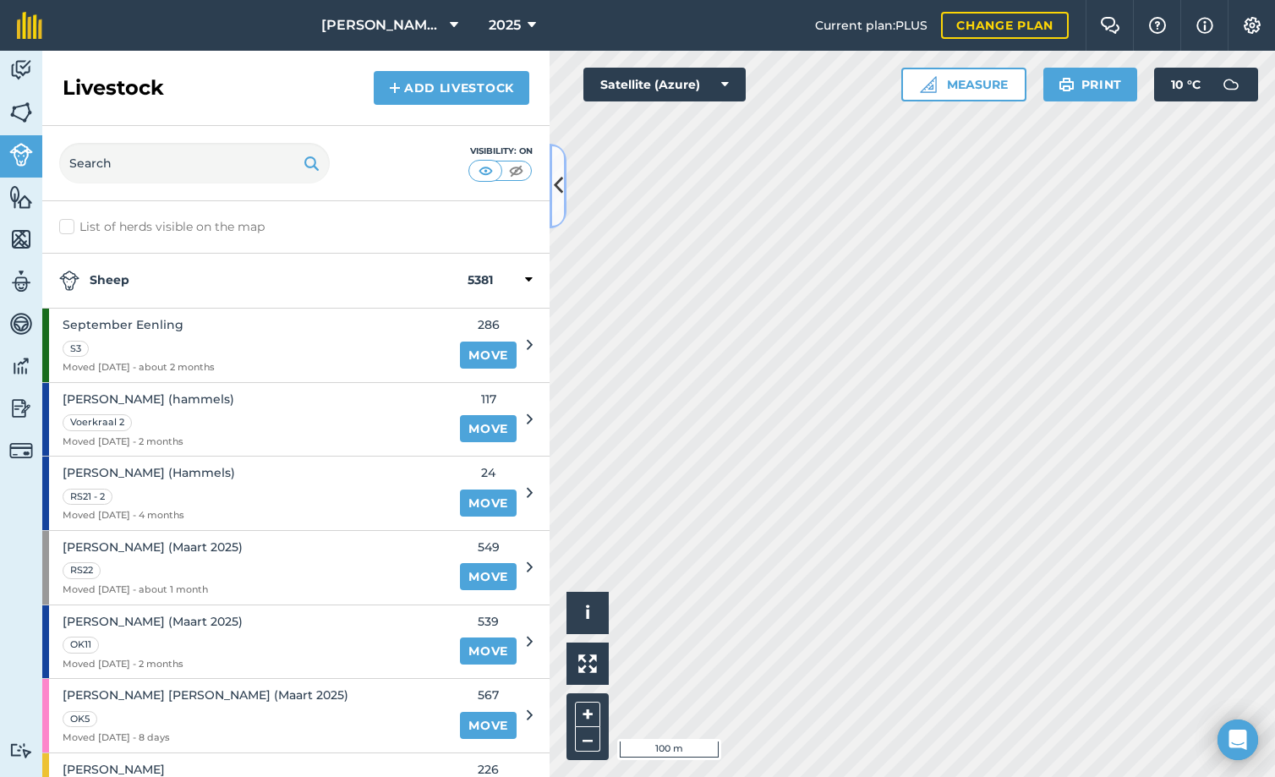
click at [555, 166] on button at bounding box center [558, 186] width 17 height 85
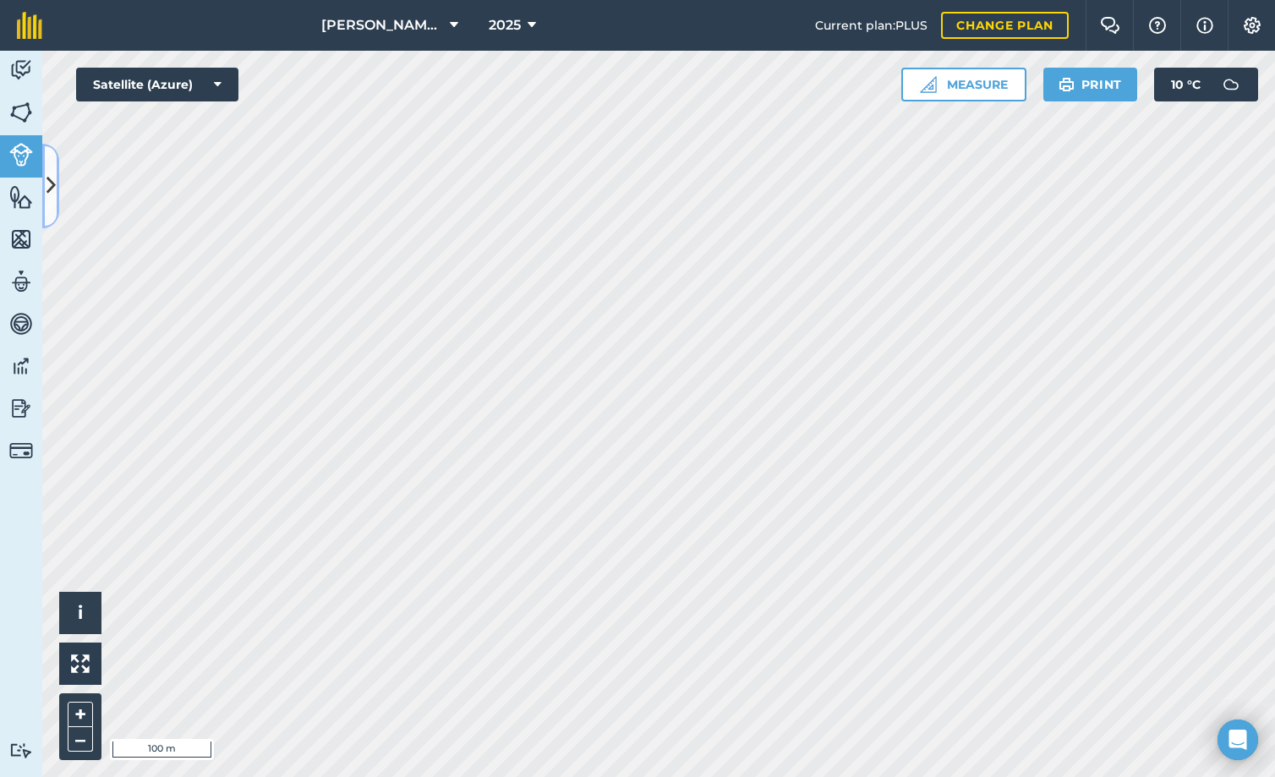
click at [48, 162] on button at bounding box center [50, 186] width 17 height 85
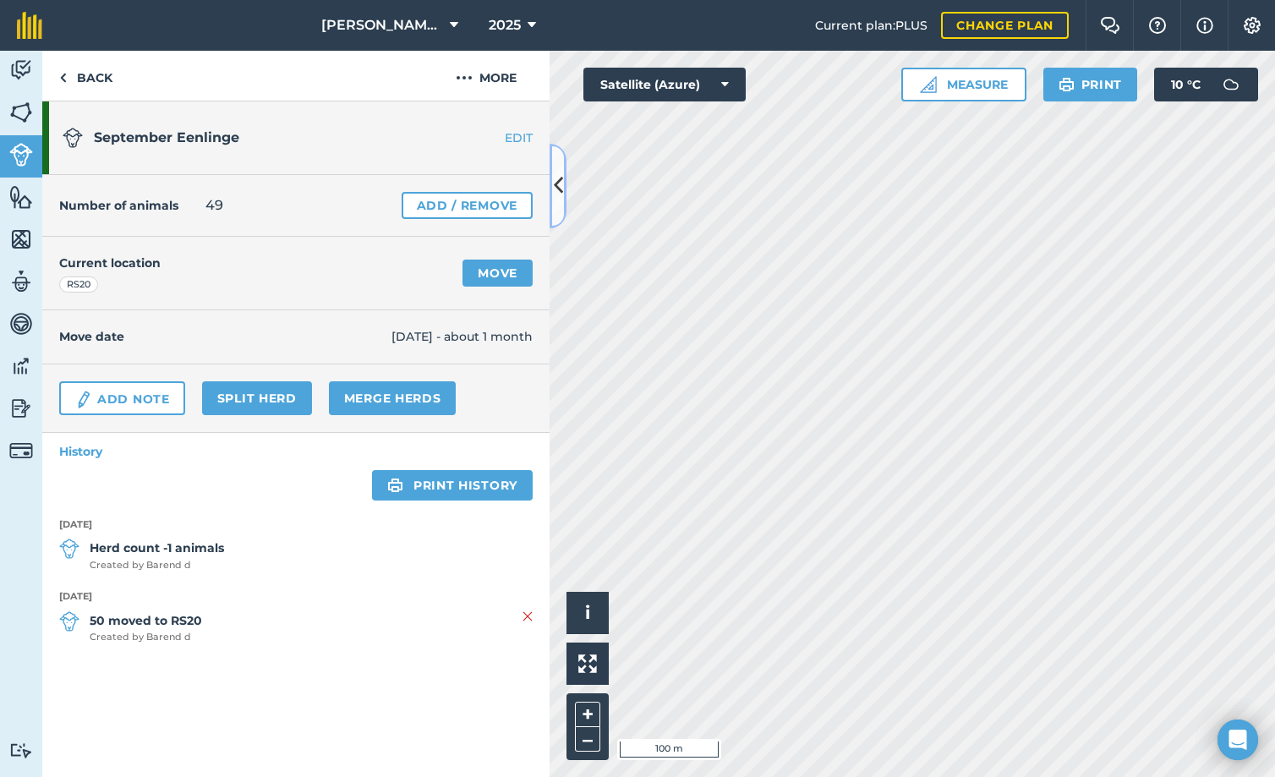
click at [556, 183] on icon at bounding box center [558, 186] width 9 height 30
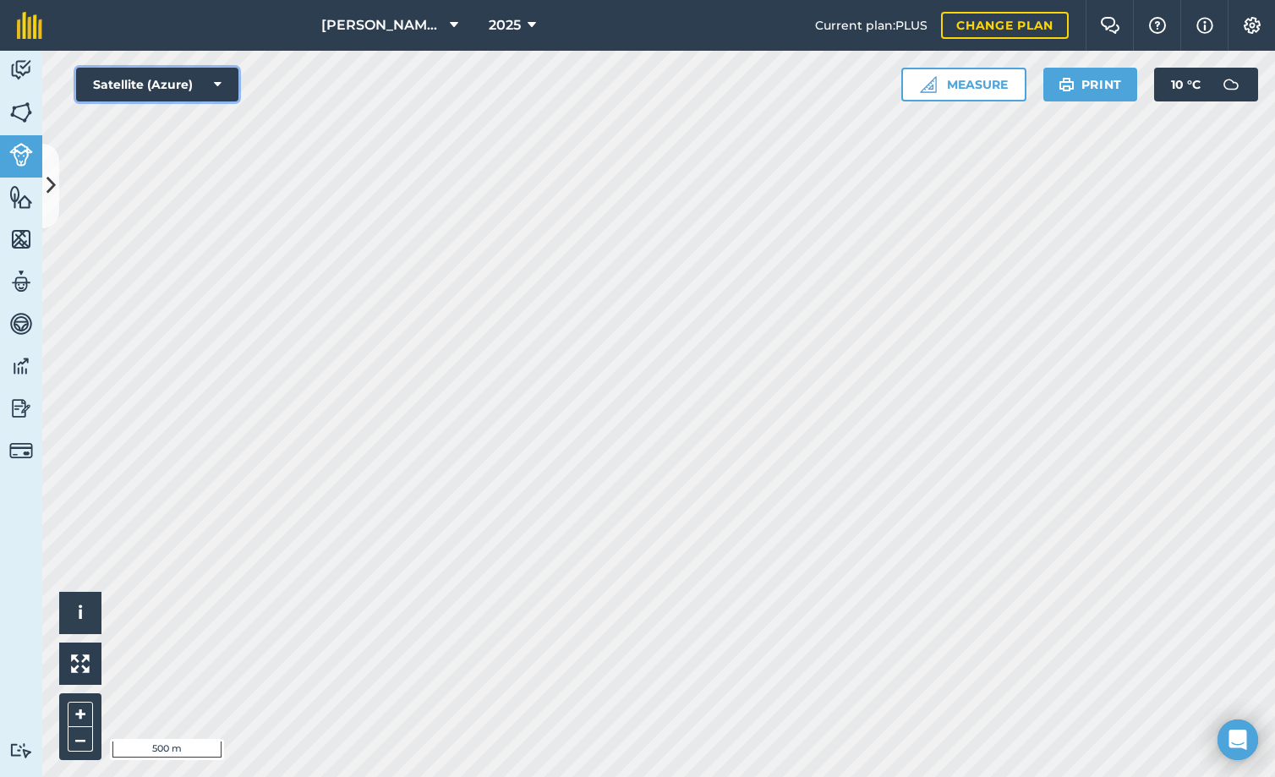
click at [233, 85] on button "Satellite (Azure)" at bounding box center [157, 85] width 162 height 34
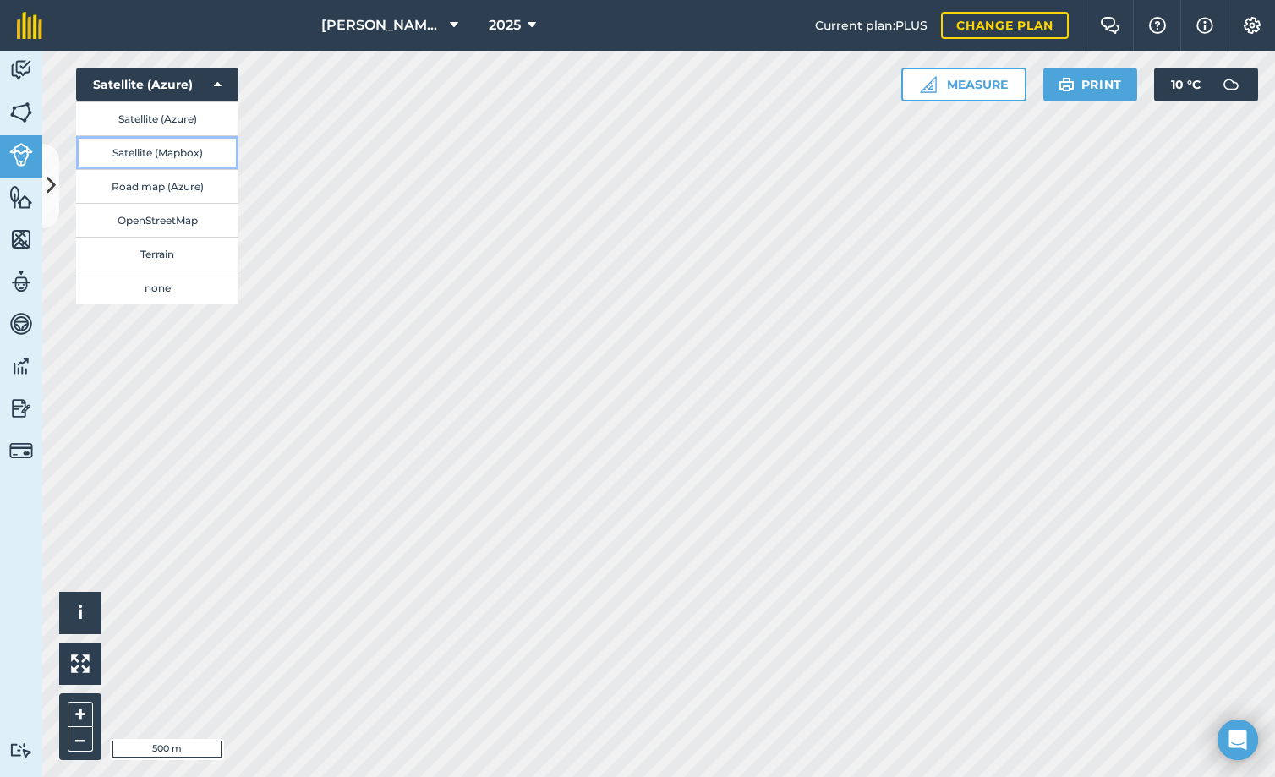
click at [202, 156] on button "Satellite (Mapbox)" at bounding box center [157, 152] width 162 height 34
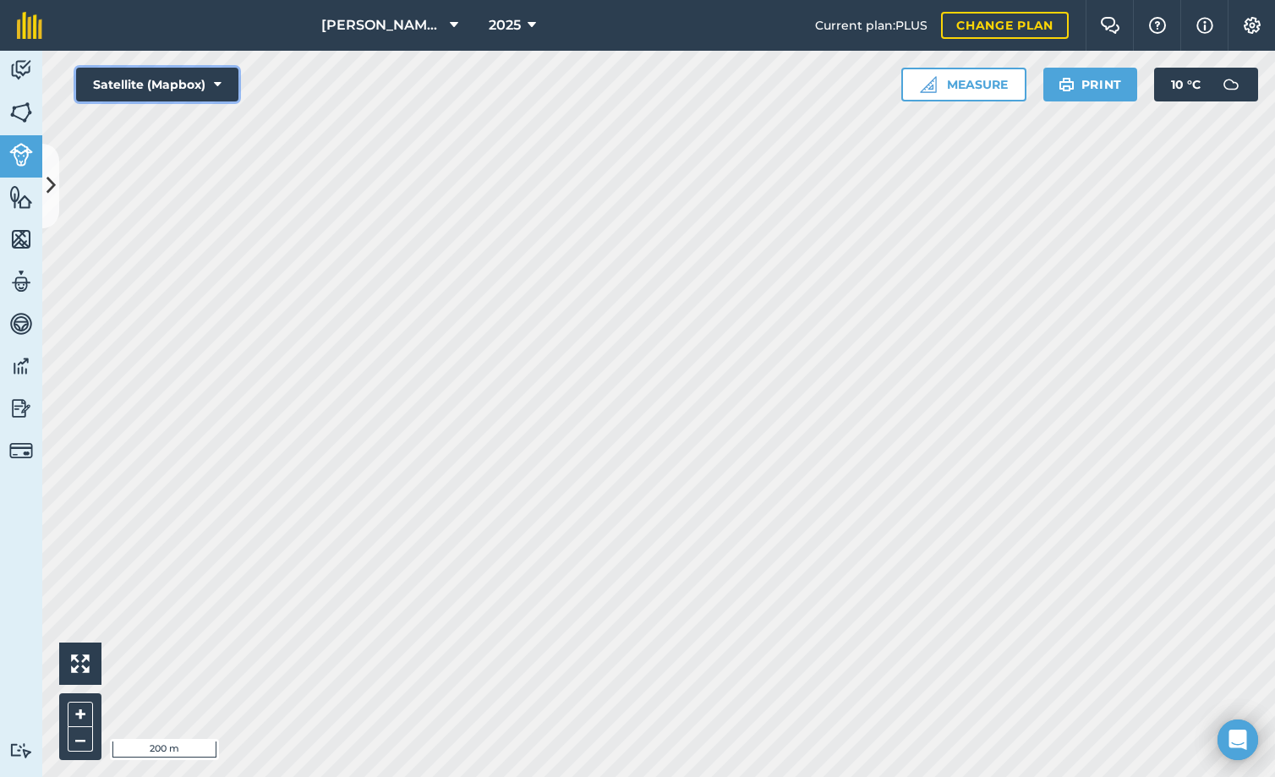
click at [211, 90] on button "Satellite (Mapbox)" at bounding box center [157, 85] width 162 height 34
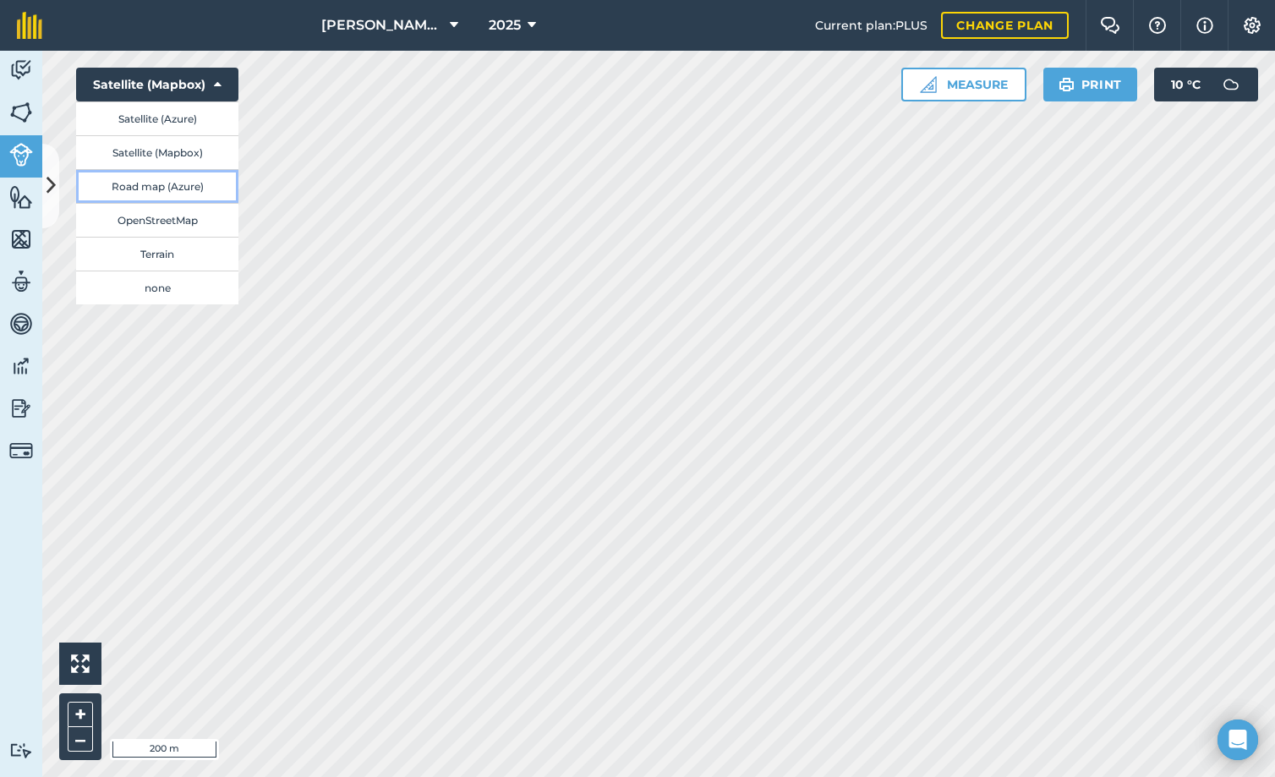
click at [175, 183] on button "Road map (Azure)" at bounding box center [157, 186] width 162 height 34
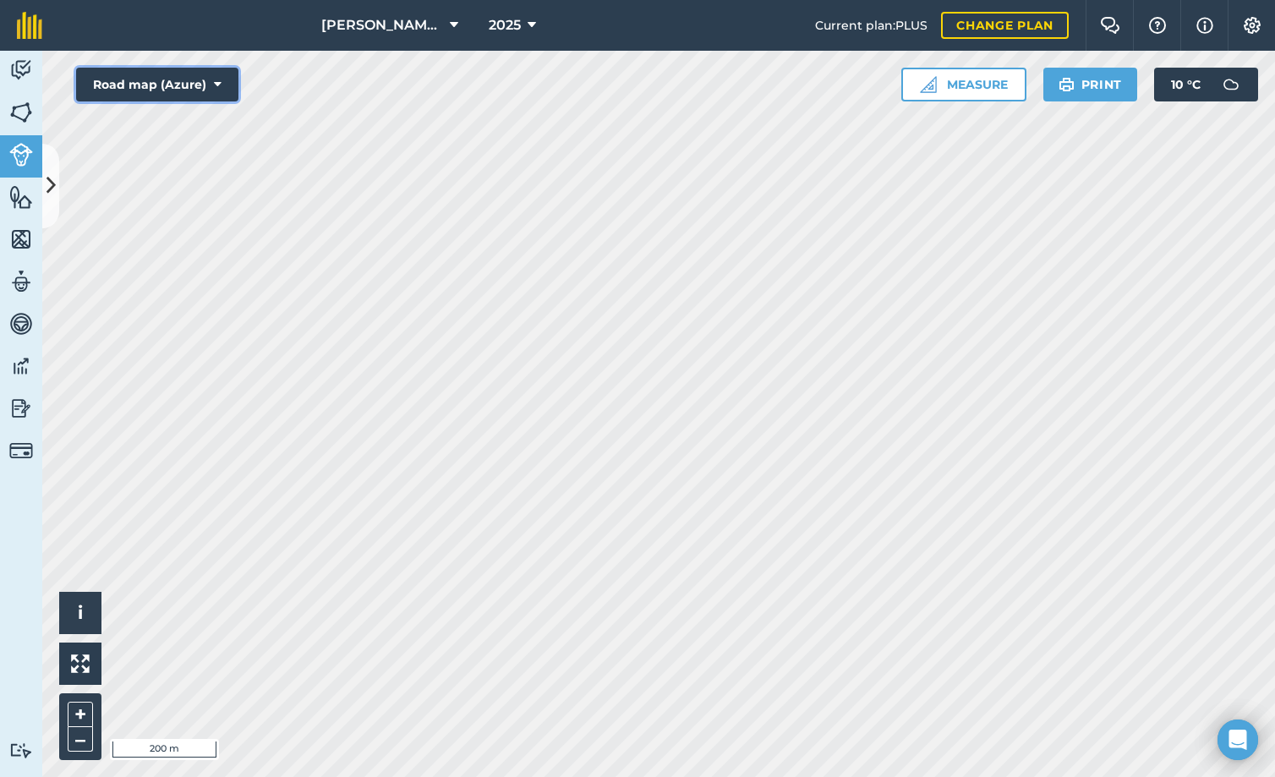
drag, startPoint x: 202, startPoint y: 88, endPoint x: 198, endPoint y: 98, distance: 11.0
click at [200, 89] on button "Road map (Azure)" at bounding box center [157, 85] width 162 height 34
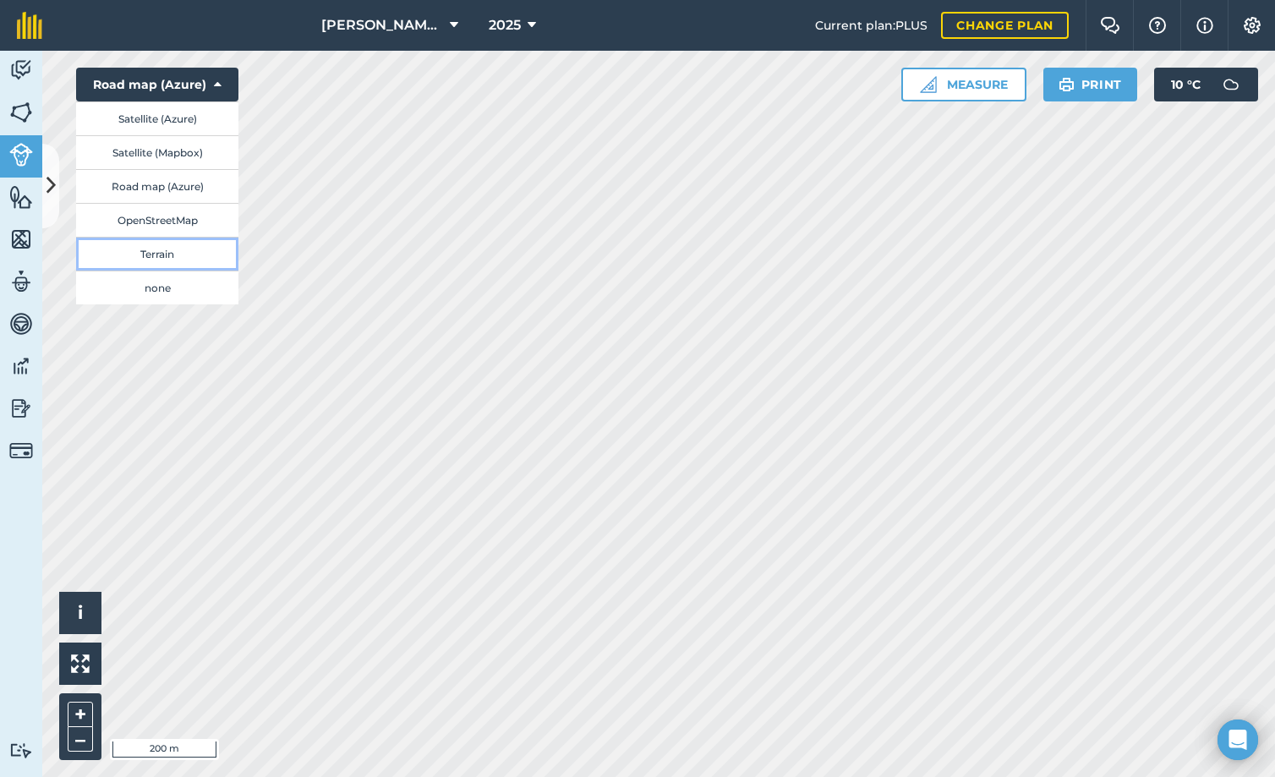
click at [150, 257] on button "Terrain" at bounding box center [157, 254] width 162 height 34
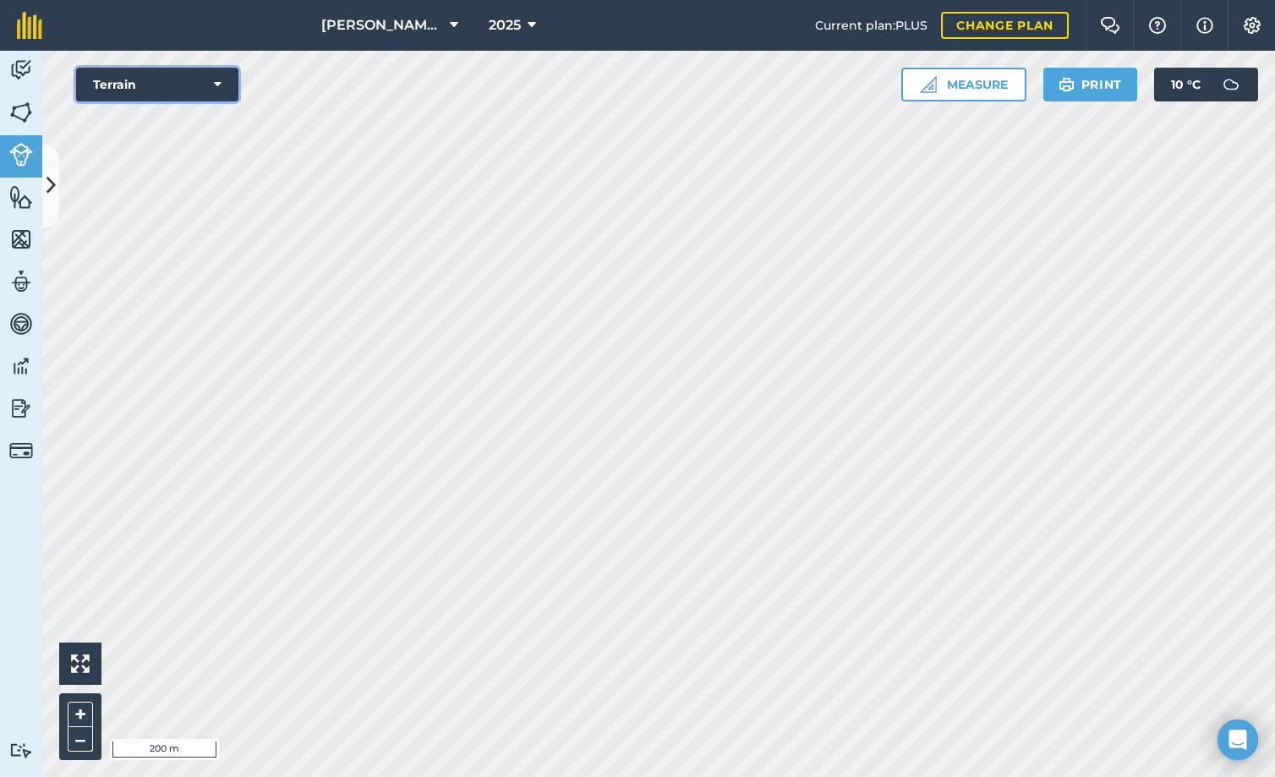
click at [187, 90] on button "Terrain" at bounding box center [157, 85] width 162 height 34
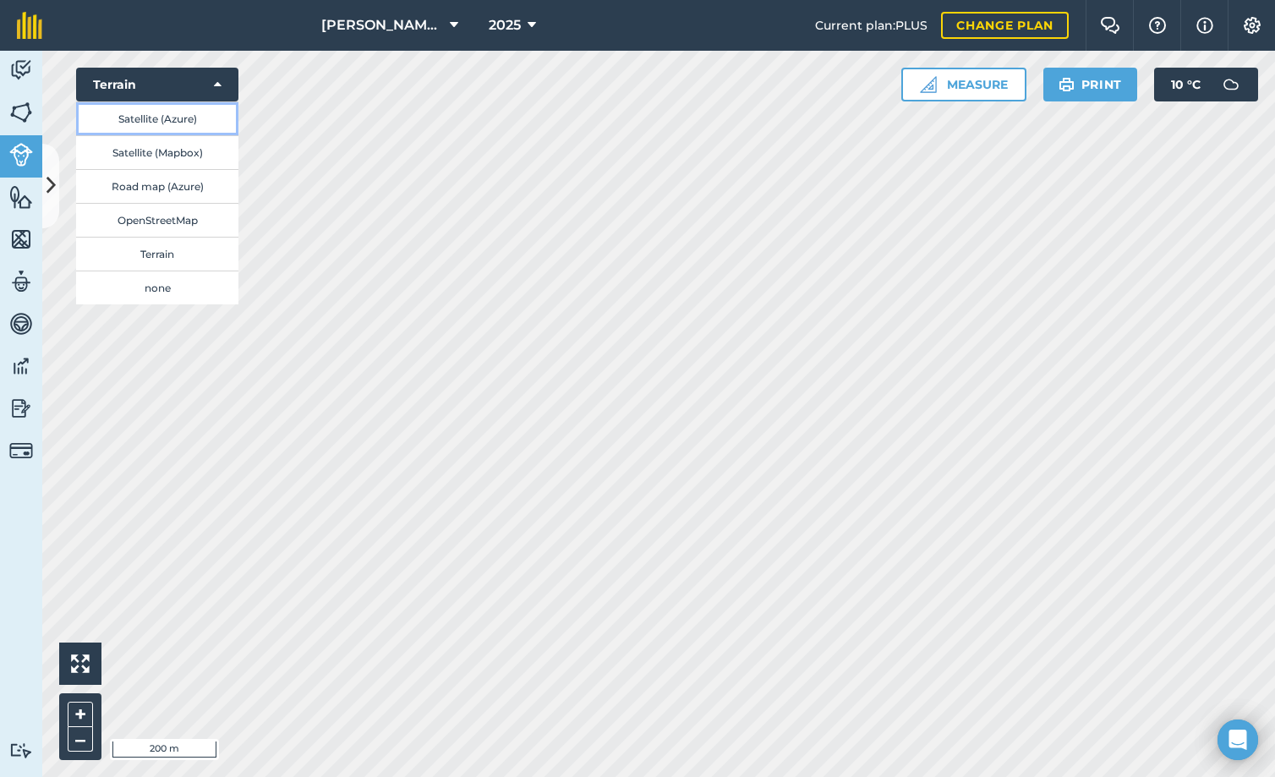
click at [174, 114] on button "Satellite (Azure)" at bounding box center [157, 118] width 162 height 34
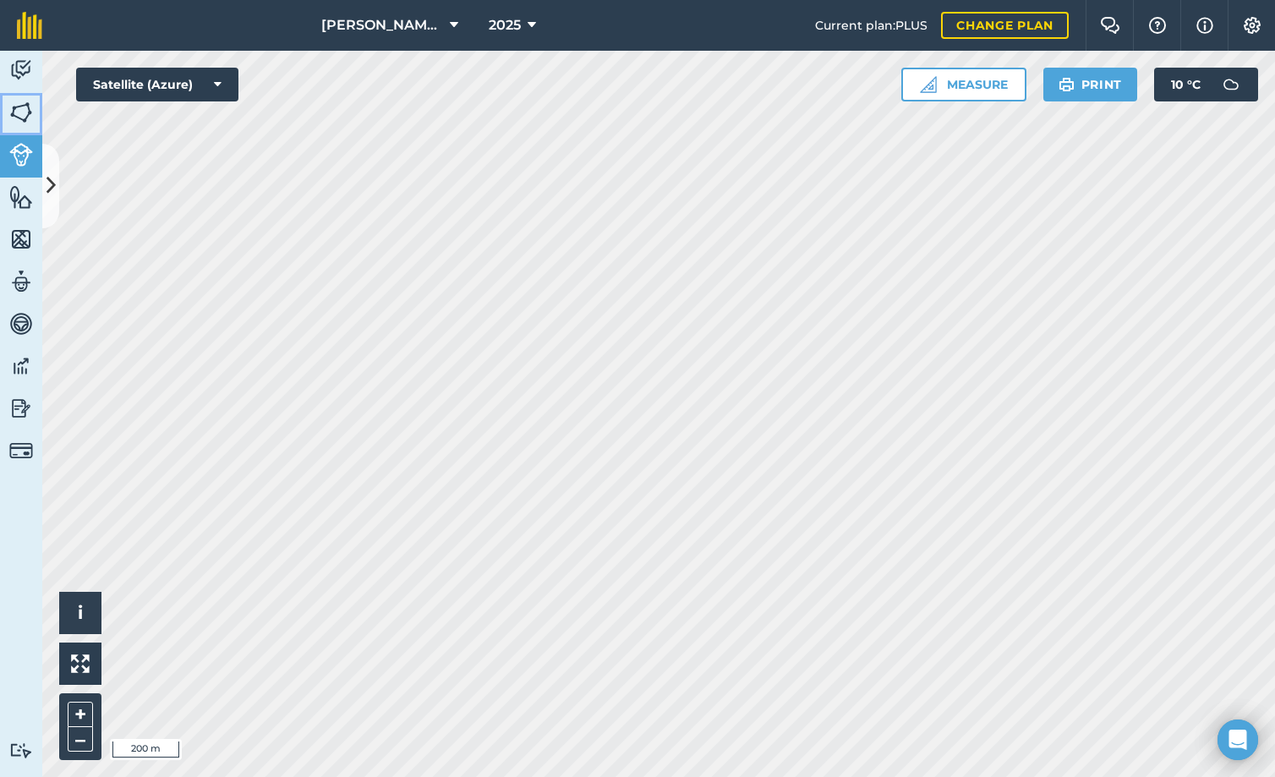
click at [25, 118] on img at bounding box center [21, 112] width 24 height 25
click at [134, 92] on button "Satellite (Azure)" at bounding box center [157, 85] width 162 height 34
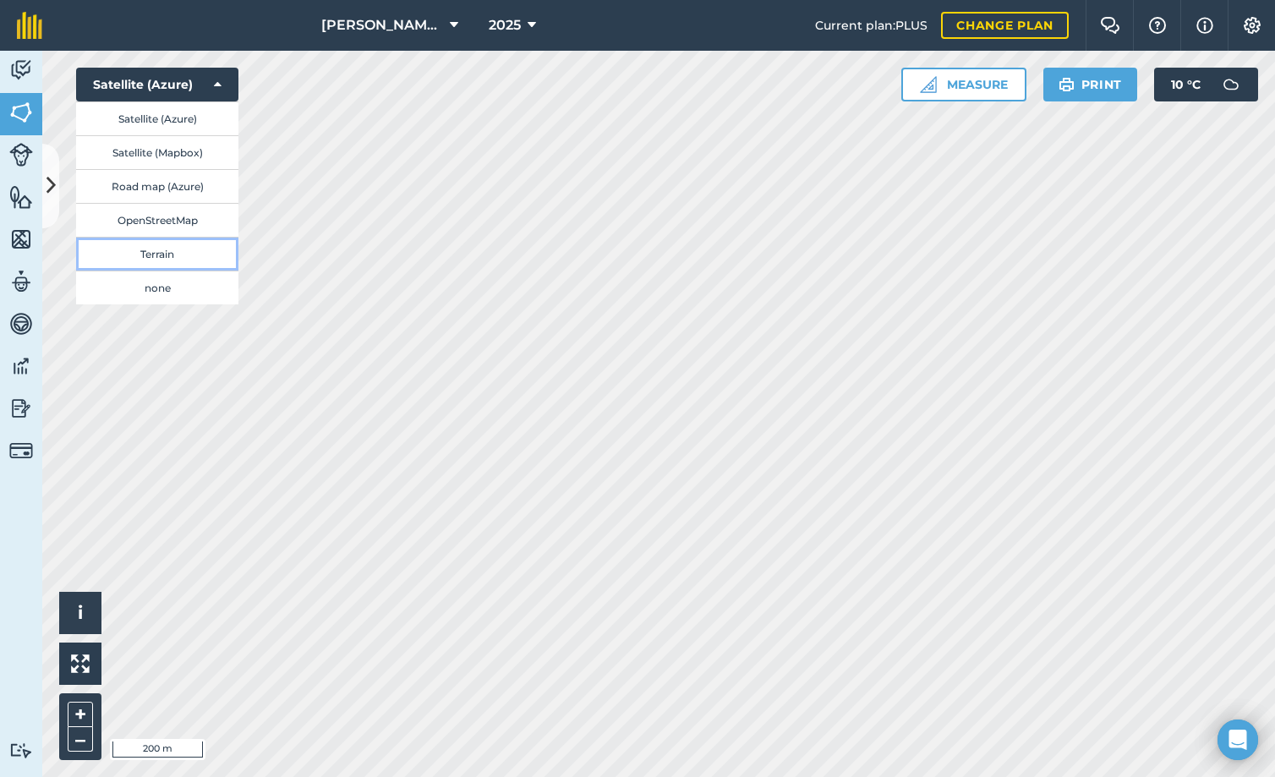
click at [173, 249] on button "Terrain" at bounding box center [157, 254] width 162 height 34
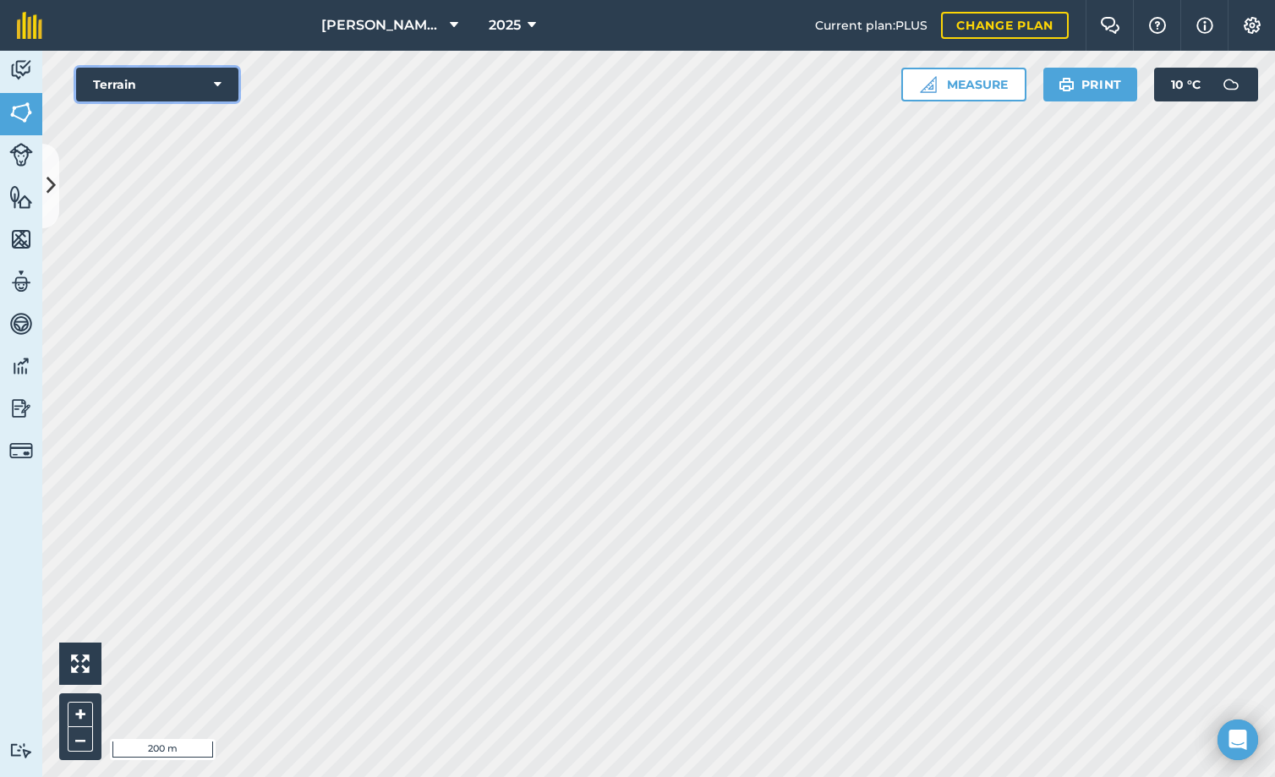
click at [194, 89] on button "Terrain" at bounding box center [157, 85] width 162 height 34
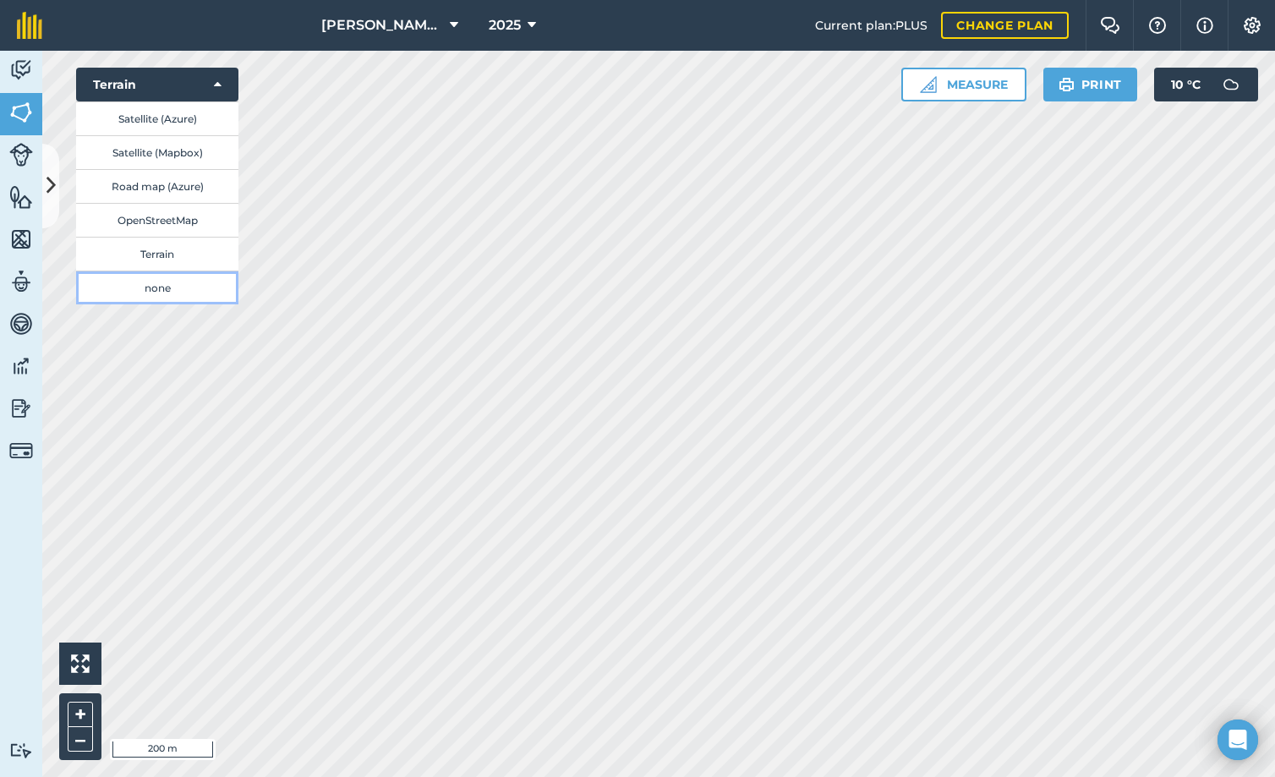
click at [146, 287] on button "none" at bounding box center [157, 288] width 162 height 34
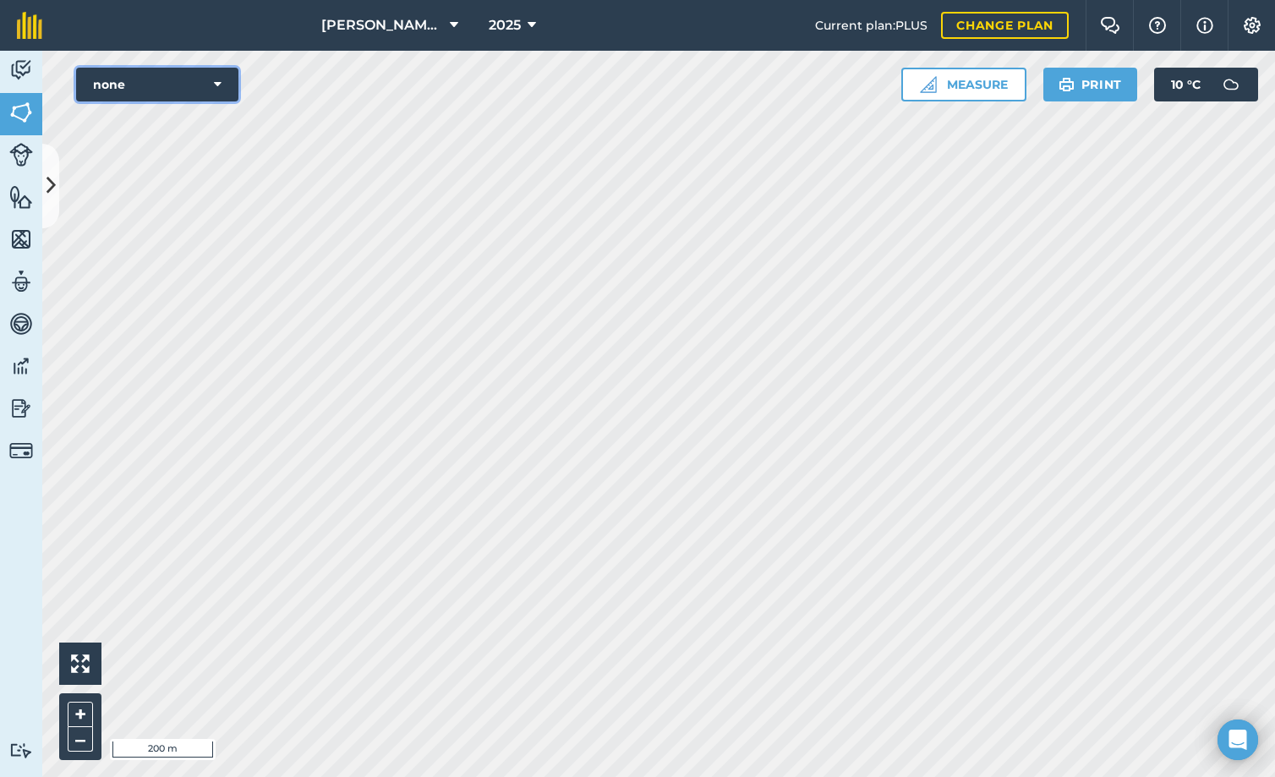
drag, startPoint x: 158, startPoint y: 74, endPoint x: 172, endPoint y: 100, distance: 28.7
click at [158, 75] on button "none" at bounding box center [157, 85] width 162 height 34
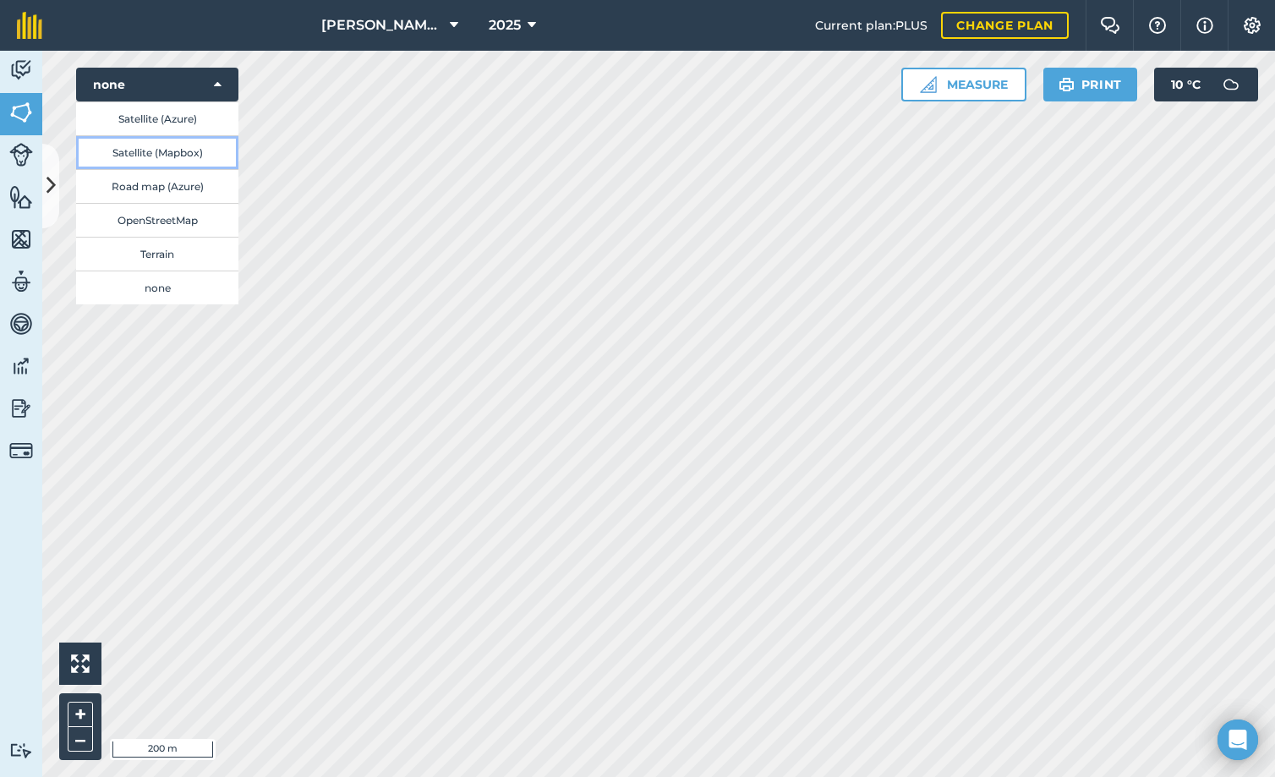
click at [204, 152] on button "Satellite (Mapbox)" at bounding box center [157, 152] width 162 height 34
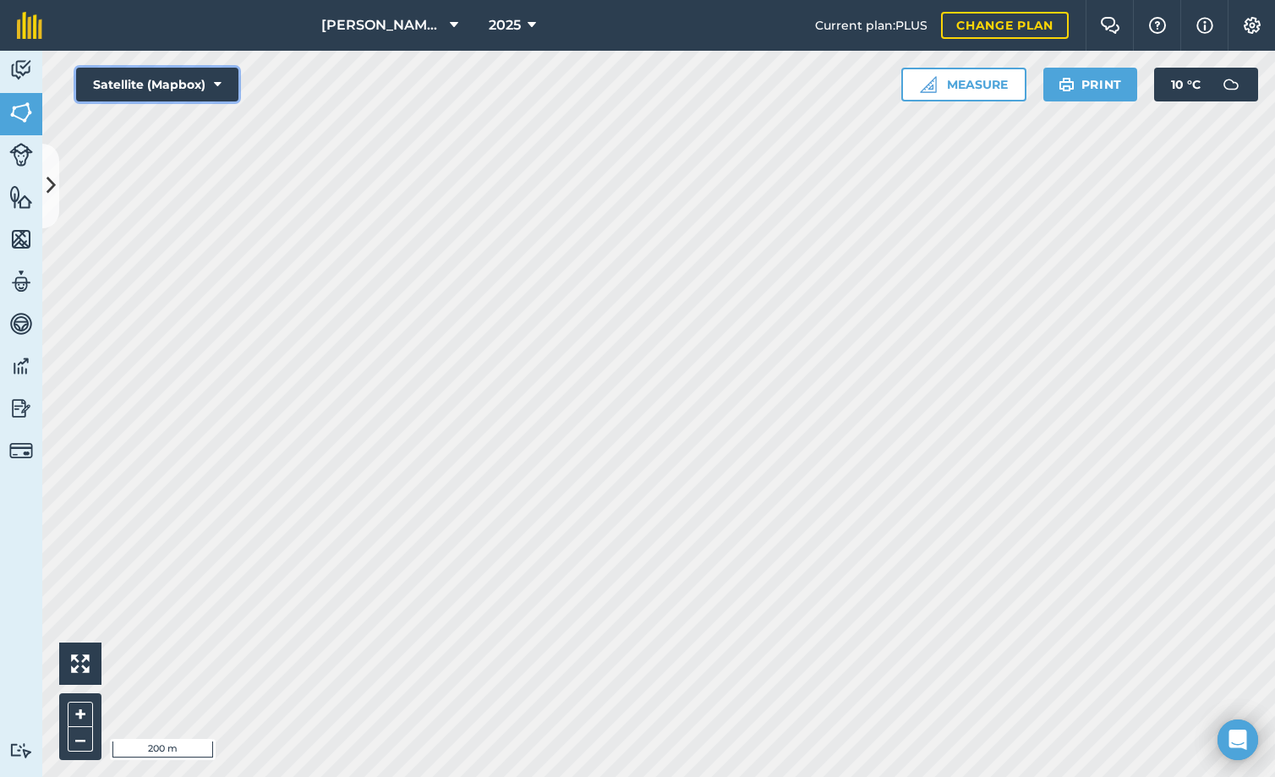
click at [183, 83] on button "Satellite (Mapbox)" at bounding box center [157, 85] width 162 height 34
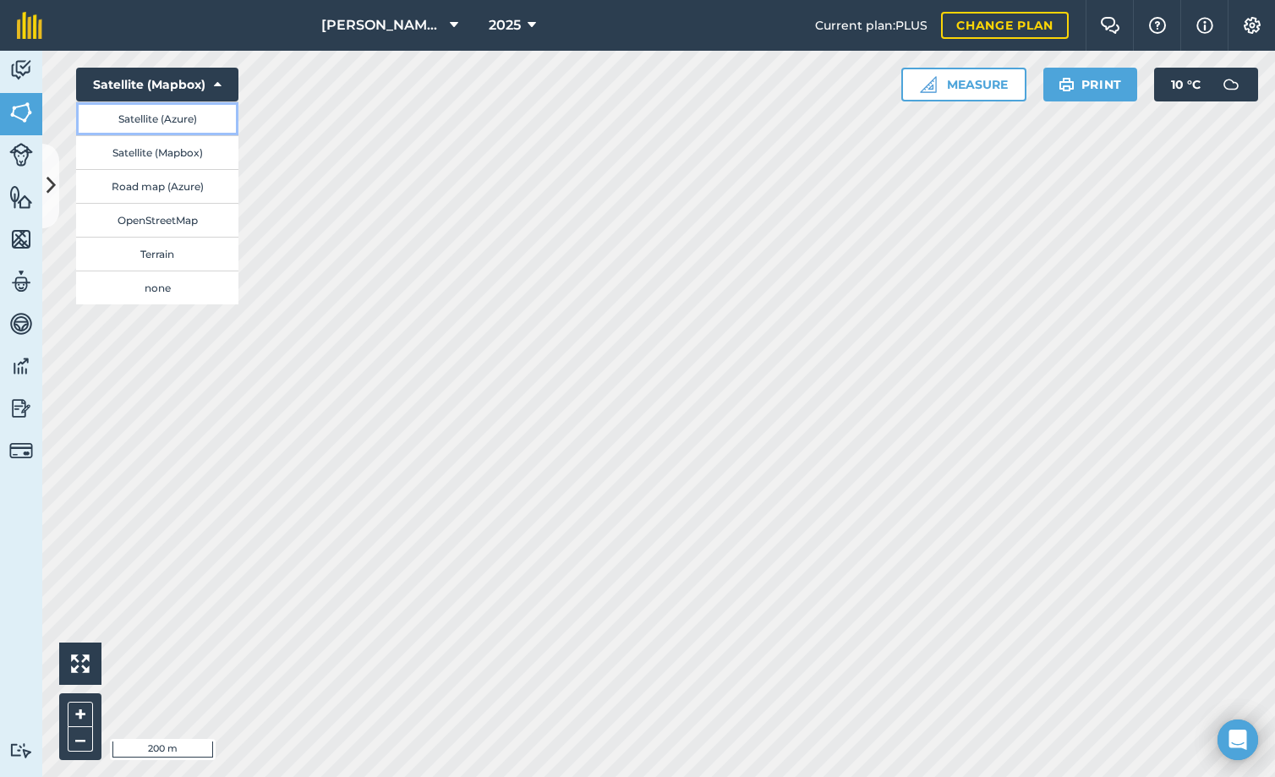
click at [198, 118] on button "Satellite (Azure)" at bounding box center [157, 118] width 162 height 34
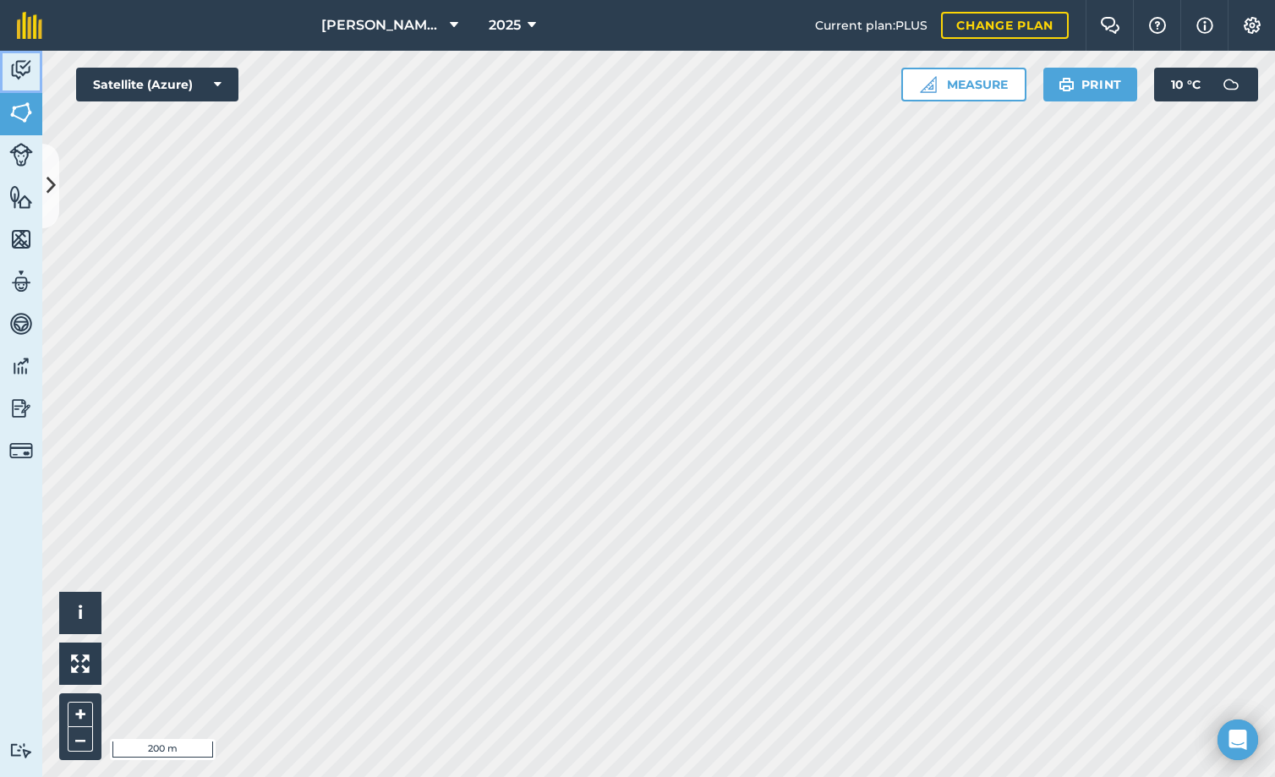
click at [25, 74] on img at bounding box center [21, 69] width 24 height 25
click at [27, 117] on img at bounding box center [21, 112] width 24 height 25
click at [415, 0] on html "[PERSON_NAME] Sandfontein BK 2025 Current plan : PLUS Change plan Farm Chat Hel…" at bounding box center [637, 388] width 1275 height 777
click at [56, 180] on button at bounding box center [50, 186] width 17 height 85
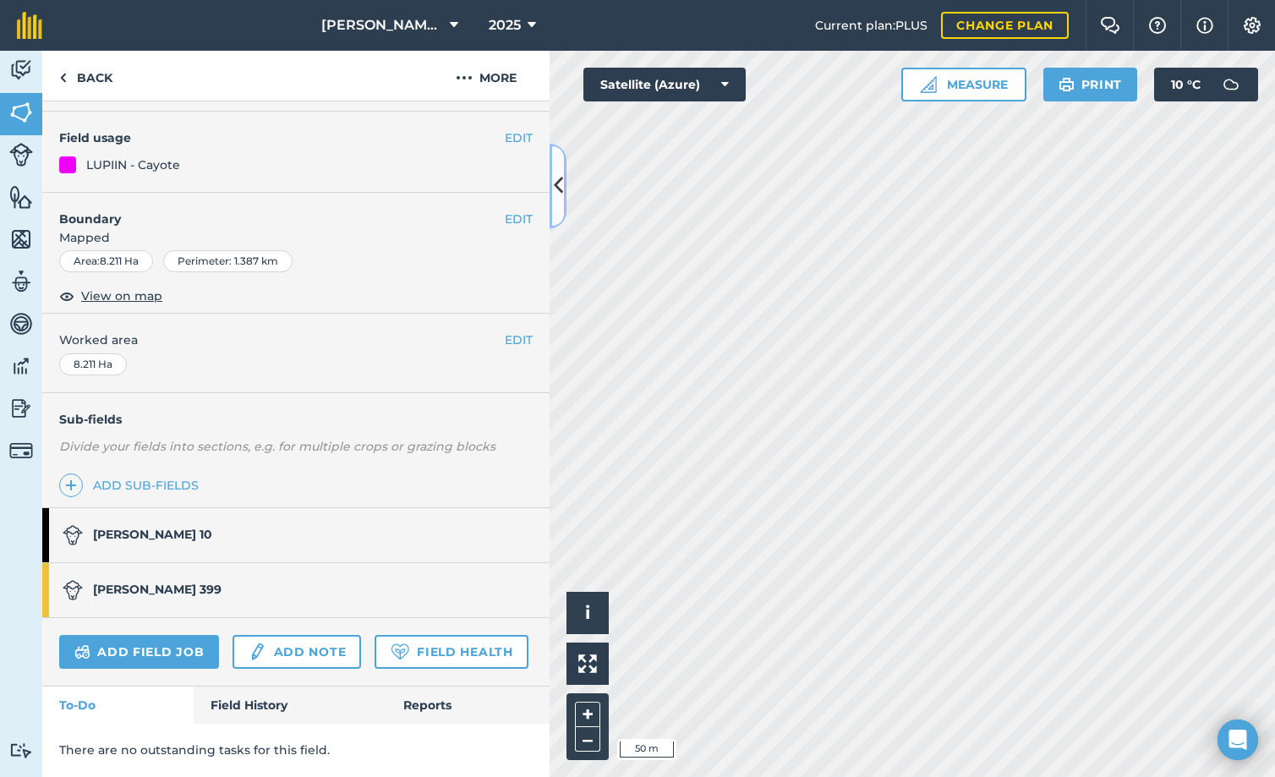
scroll to position [177, 0]
click at [560, 190] on icon at bounding box center [558, 186] width 9 height 30
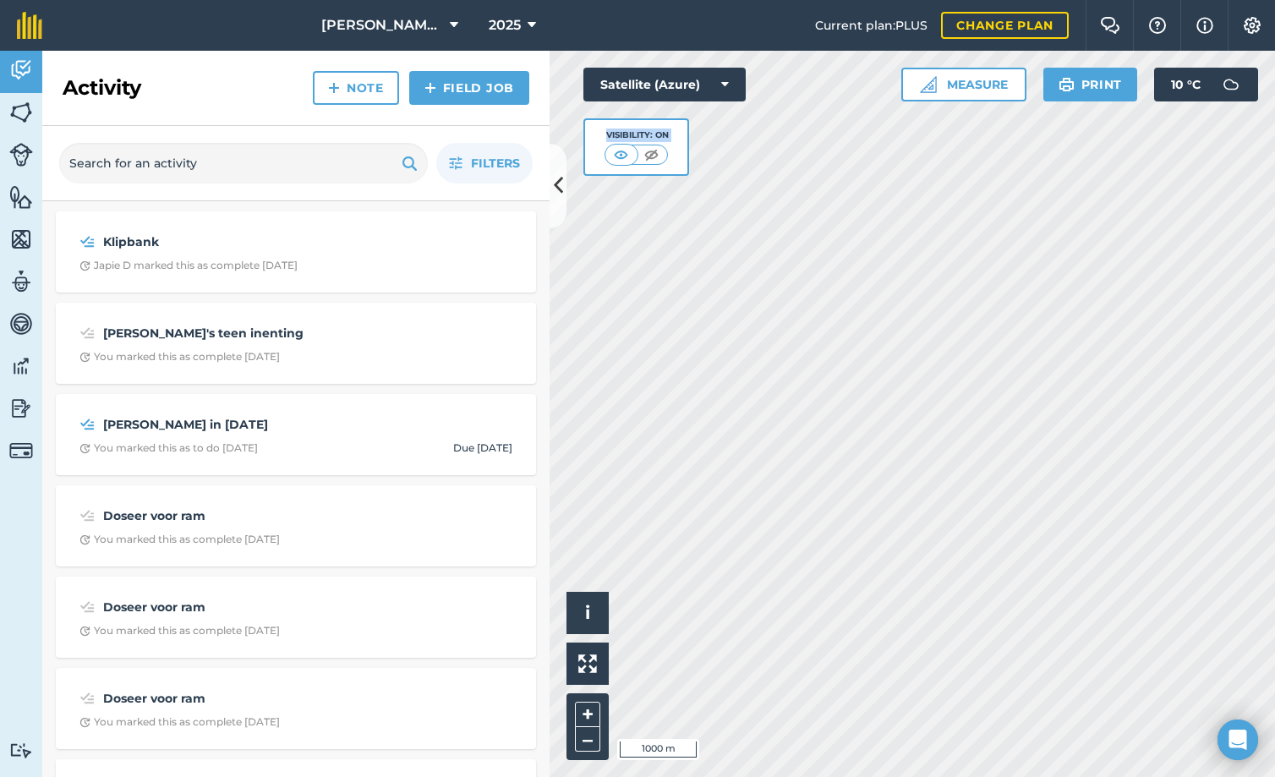
click at [759, 517] on div "Hello i © 2025 TomTom, Microsoft 1000 m + – Satellite (Azure) Visibility: On Me…" at bounding box center [912, 414] width 725 height 726
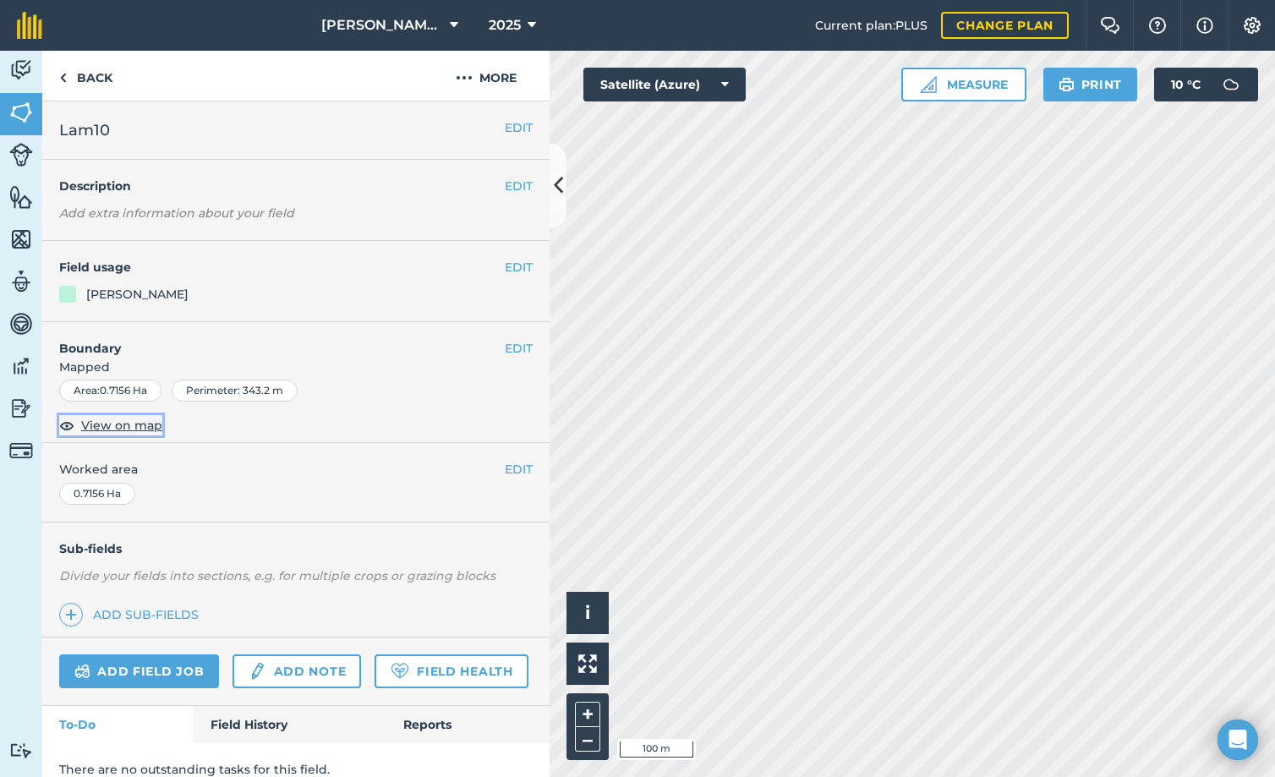
click at [128, 422] on span "View on map" at bounding box center [121, 425] width 81 height 19
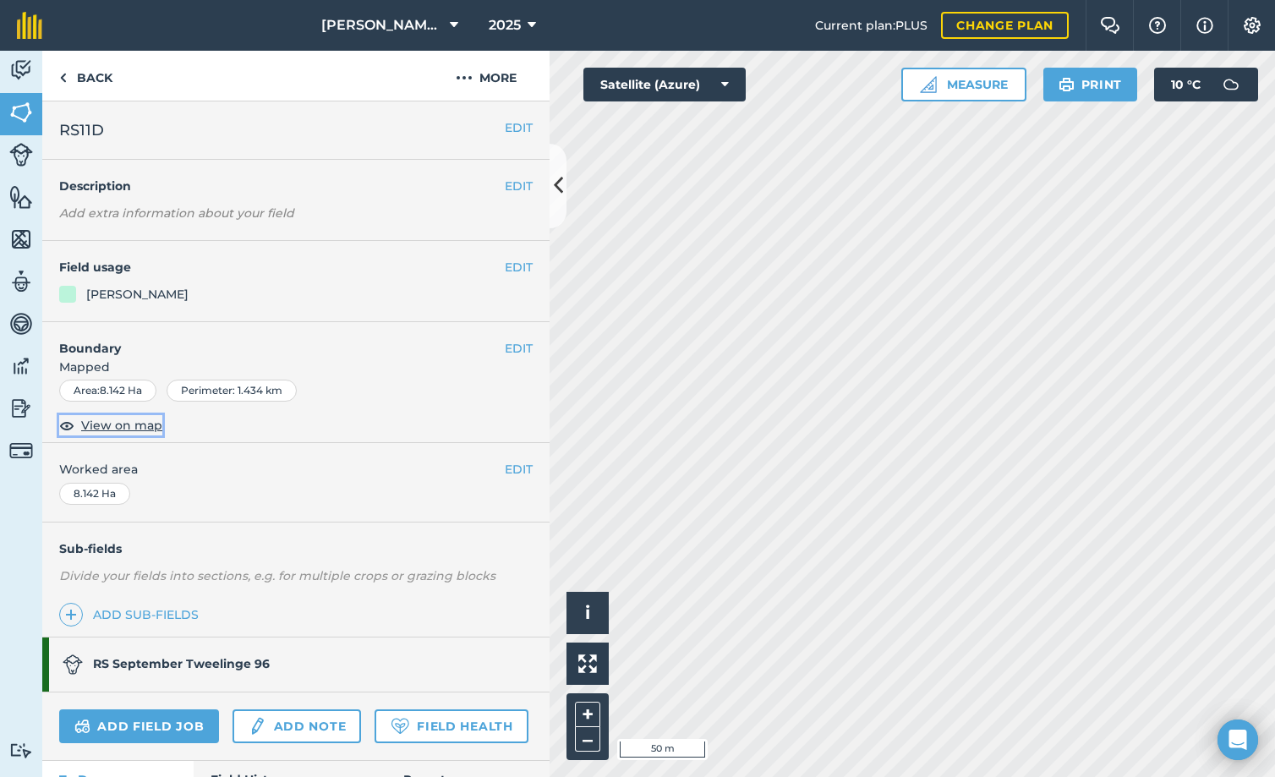
click at [93, 425] on span "View on map" at bounding box center [121, 425] width 81 height 19
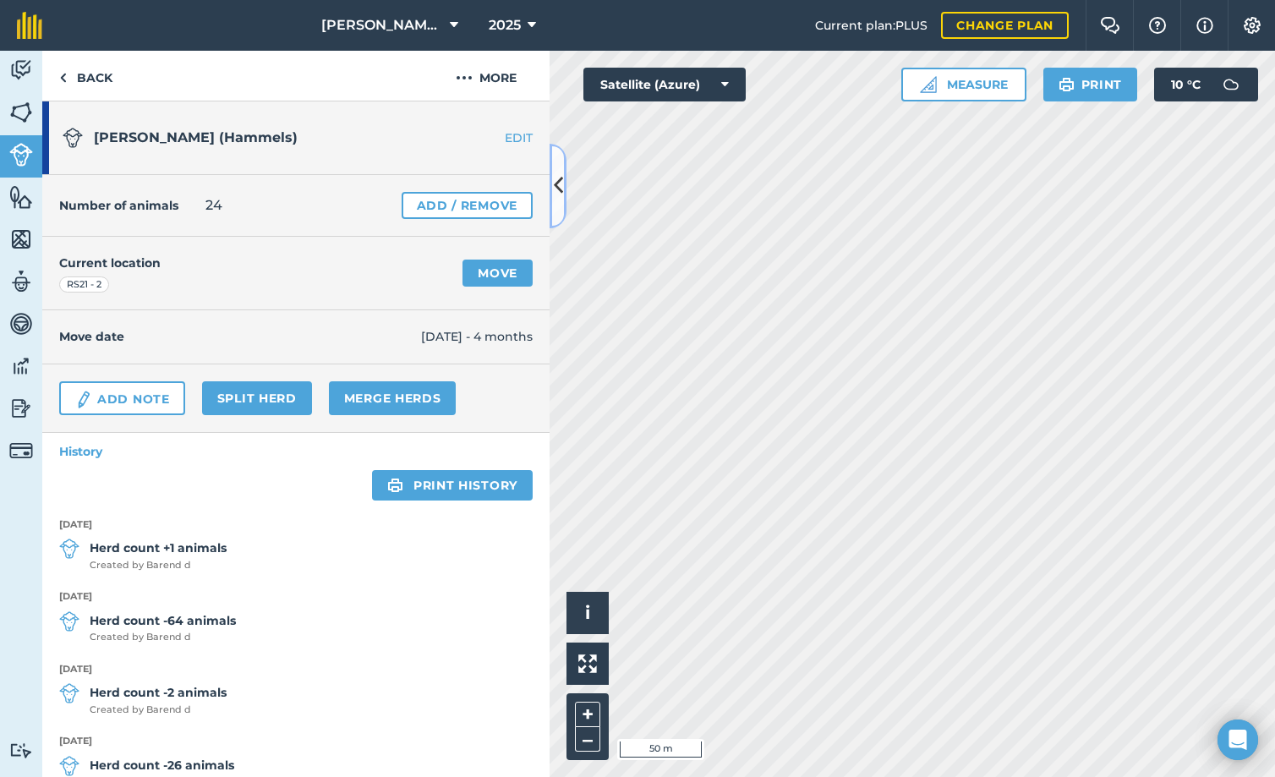
click at [560, 183] on icon at bounding box center [558, 186] width 9 height 30
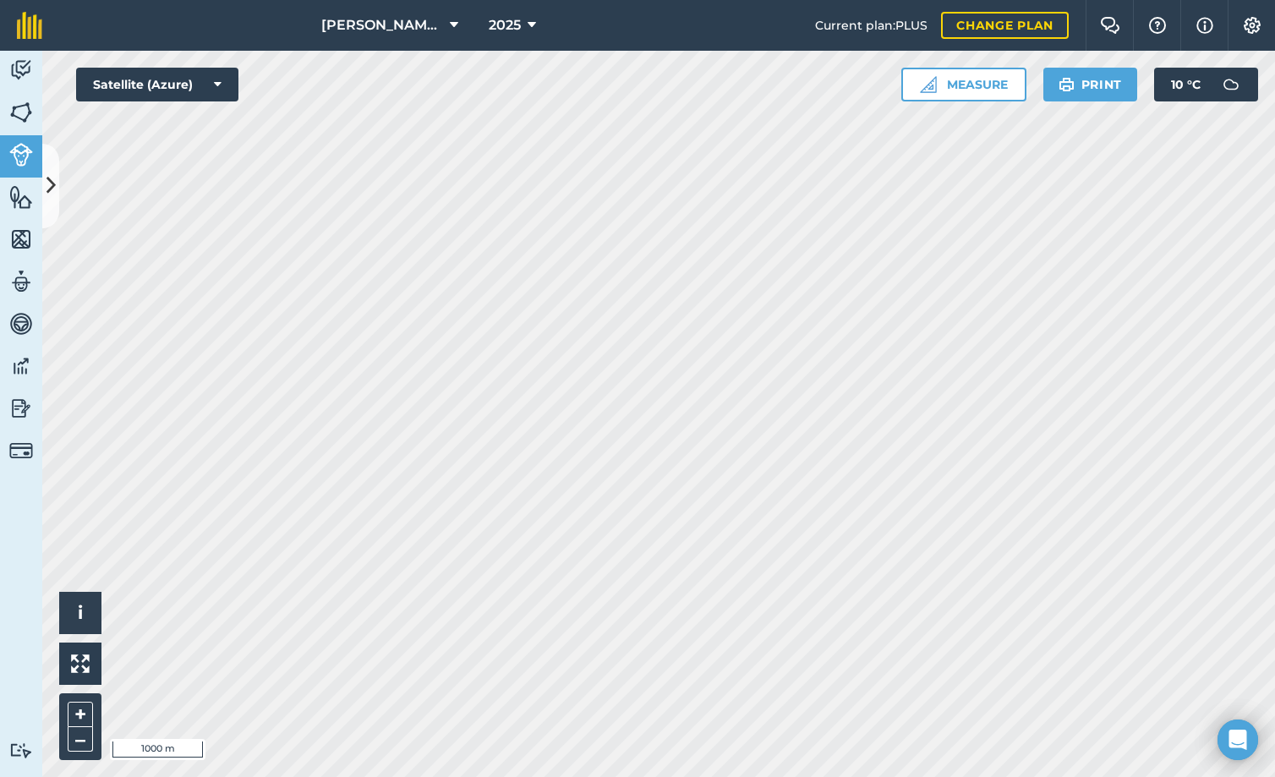
click at [711, 776] on html "De Kock Sandfontein BK 2025 Current plan : PLUS Change plan Farm Chat Help Info…" at bounding box center [637, 388] width 1275 height 777
click at [902, 776] on html "De Kock Sandfontein BK 2025 Current plan : PLUS Change plan Farm Chat Help Info…" at bounding box center [637, 388] width 1275 height 777
click at [650, 0] on html "De Kock Sandfontein BK 2025 Current plan : PLUS Change plan Farm Chat Help Info…" at bounding box center [637, 388] width 1275 height 777
click at [19, 105] on img at bounding box center [21, 112] width 24 height 25
click at [55, 168] on button at bounding box center [50, 186] width 17 height 85
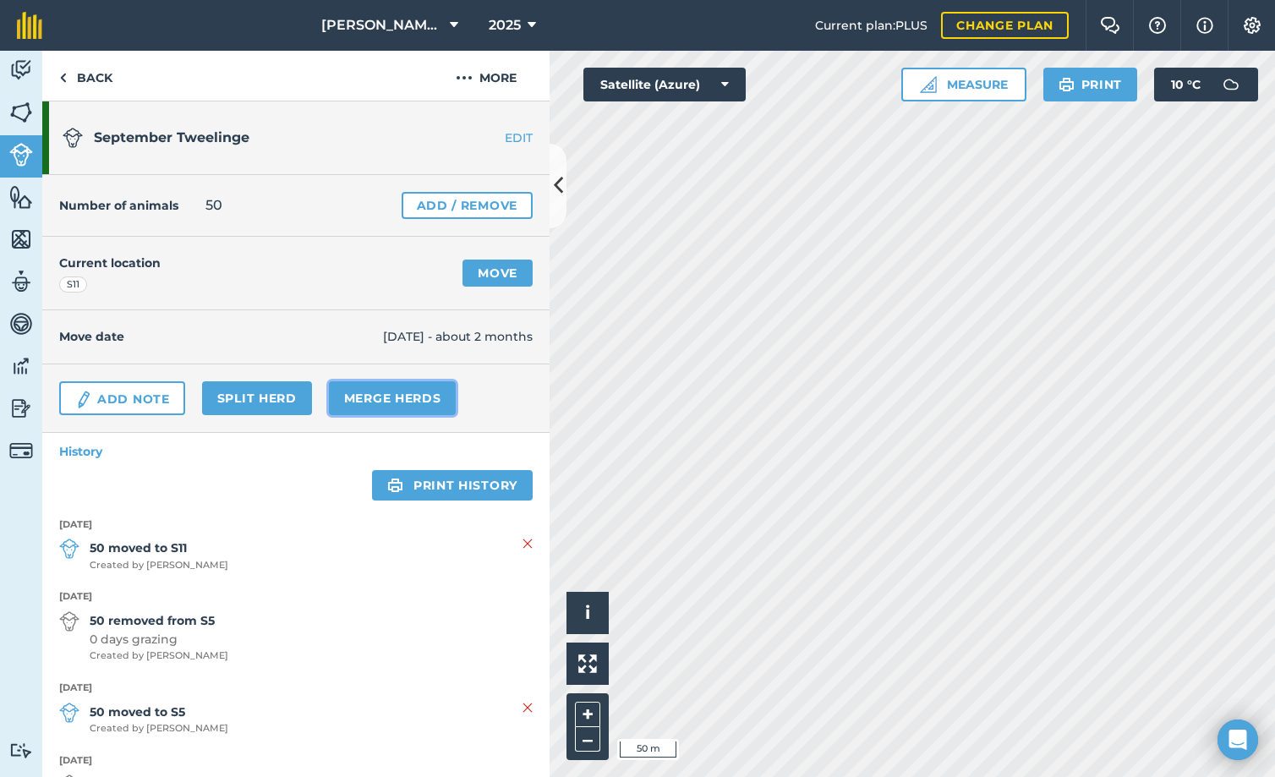
click at [403, 399] on link "Merge Herds" at bounding box center [393, 398] width 128 height 34
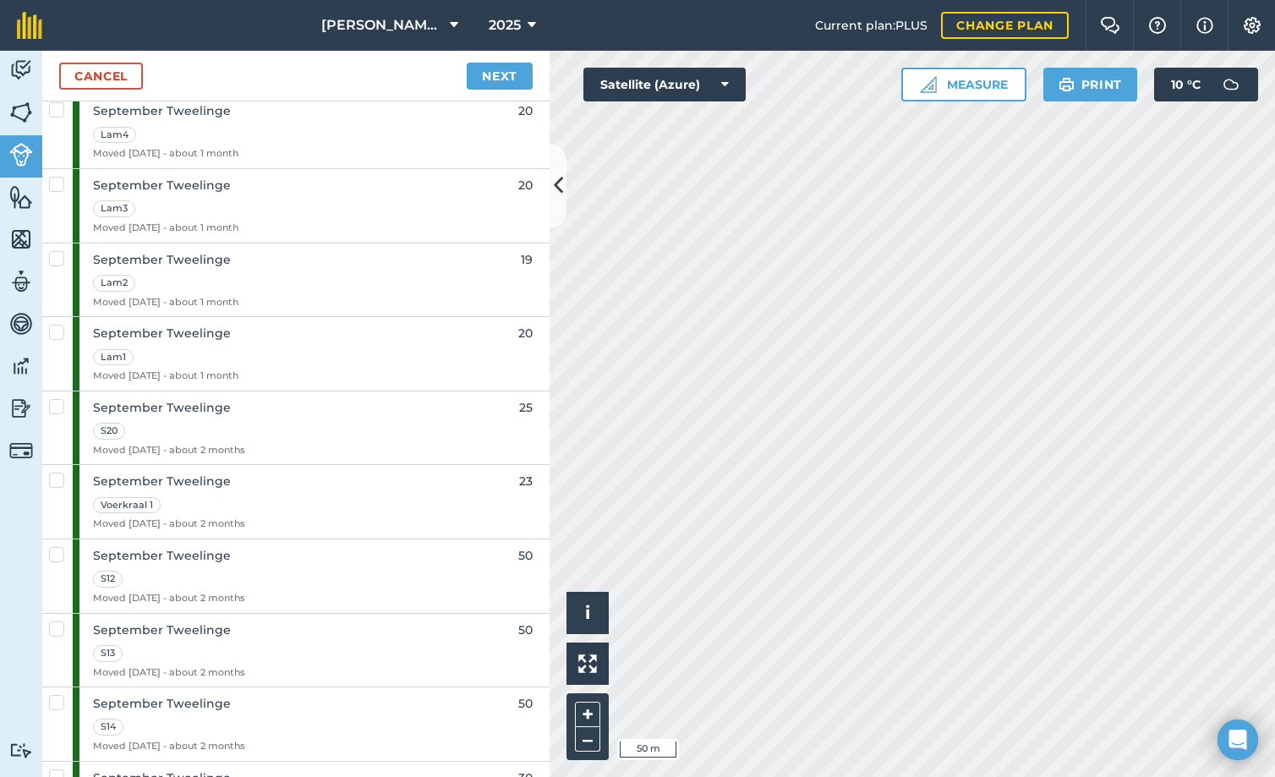
scroll to position [2790, 0]
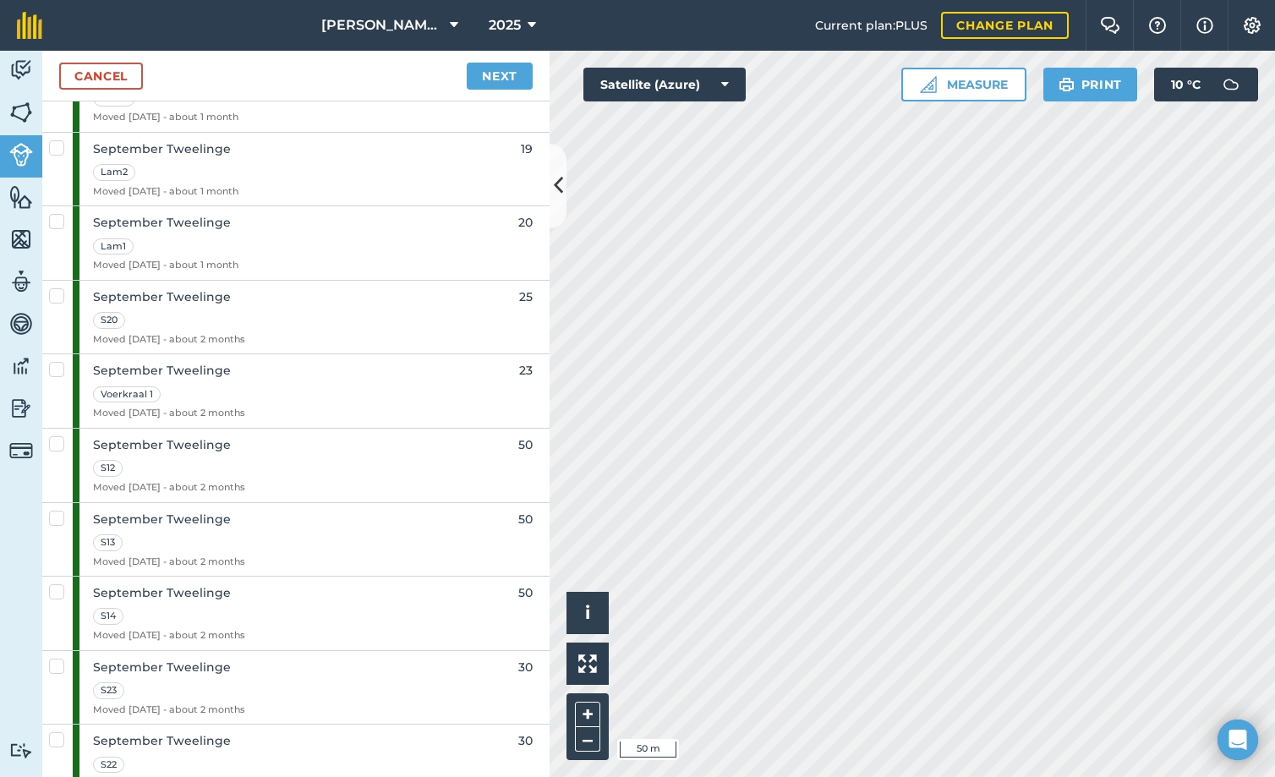
click at [52, 435] on label at bounding box center [59, 435] width 20 height 0
click at [52, 437] on input "checkbox" at bounding box center [54, 440] width 11 height 11
checkbox input "true"
click at [517, 73] on link "Next" at bounding box center [500, 76] width 66 height 27
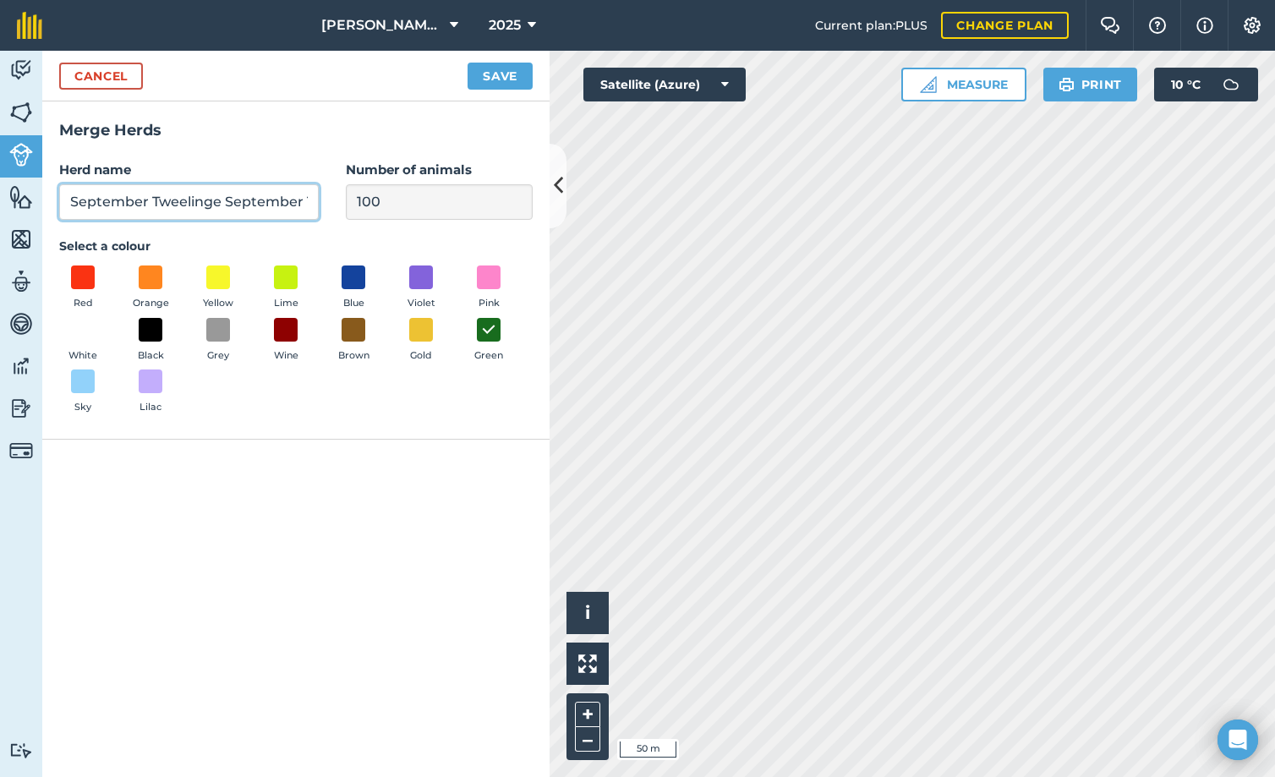
scroll to position [0, 73]
click at [666, 197] on div "Activity Fields Livestock Features Maps Team Vehicles Data Reporting Billing Tu…" at bounding box center [637, 414] width 1275 height 726
type input "September Tweelinge"
click at [489, 74] on button "Save" at bounding box center [500, 76] width 65 height 27
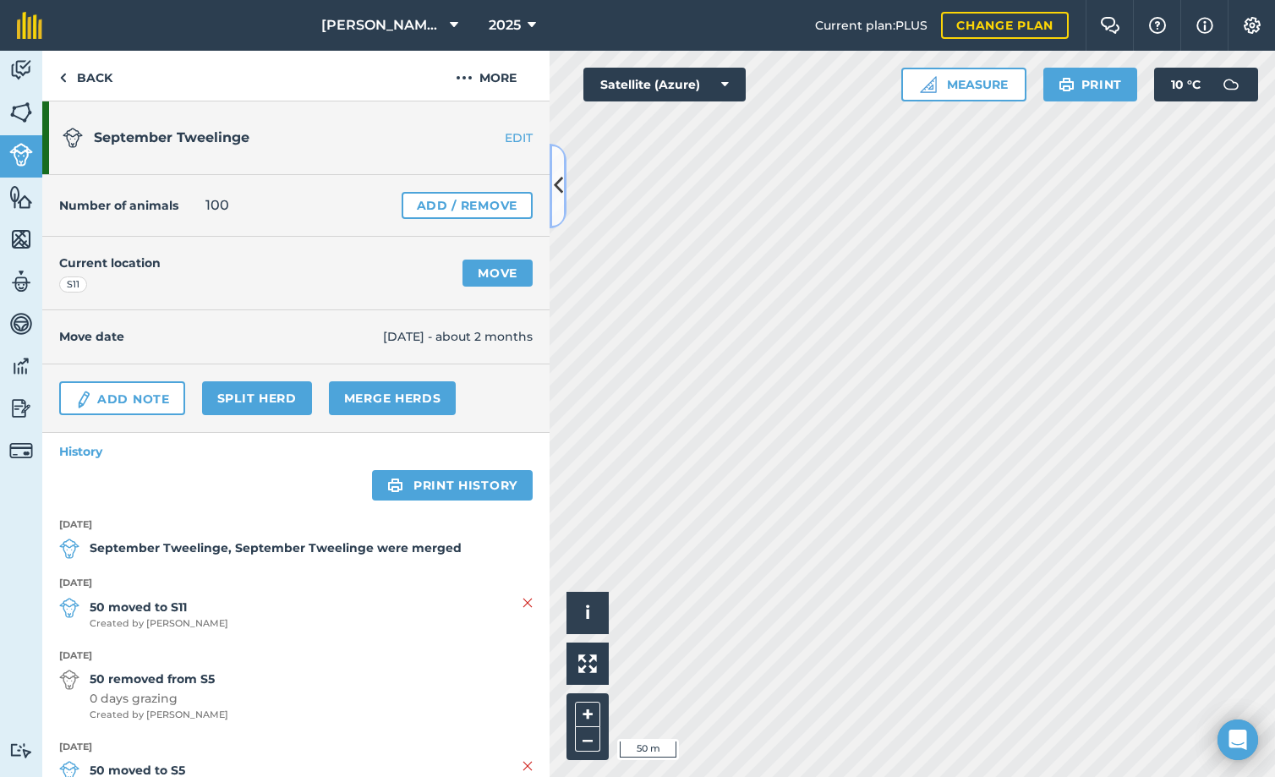
click at [560, 164] on button at bounding box center [558, 186] width 17 height 85
